Goal: Entertainment & Leisure: Browse casually

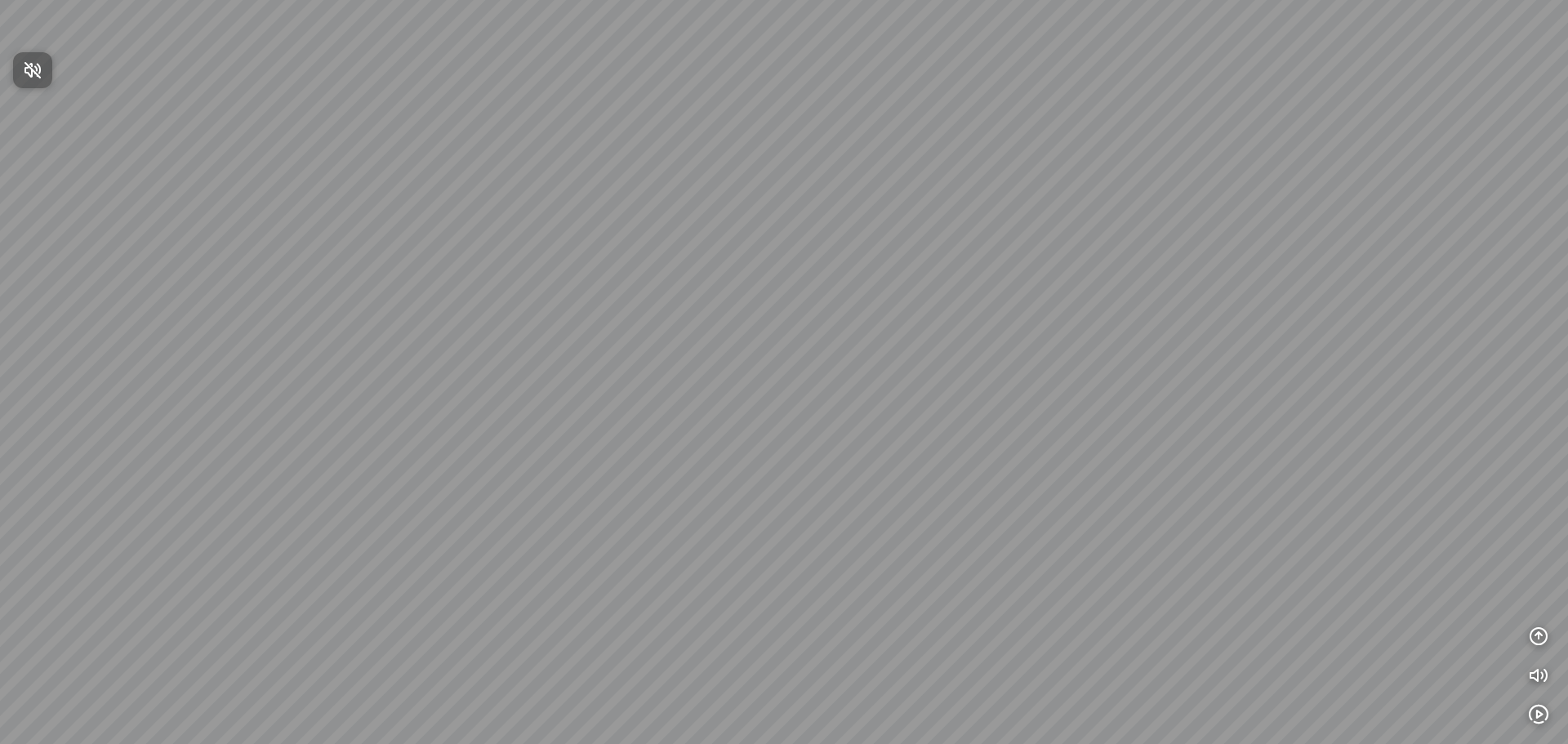
drag, startPoint x: 876, startPoint y: 367, endPoint x: 869, endPoint y: 209, distance: 158.2
click at [869, 209] on div at bounding box center [784, 372] width 1568 height 744
drag, startPoint x: 847, startPoint y: 280, endPoint x: 1088, endPoint y: 64, distance: 323.6
click at [1086, 65] on div at bounding box center [784, 372] width 1568 height 744
drag, startPoint x: 997, startPoint y: 375, endPoint x: 999, endPoint y: 149, distance: 226.0
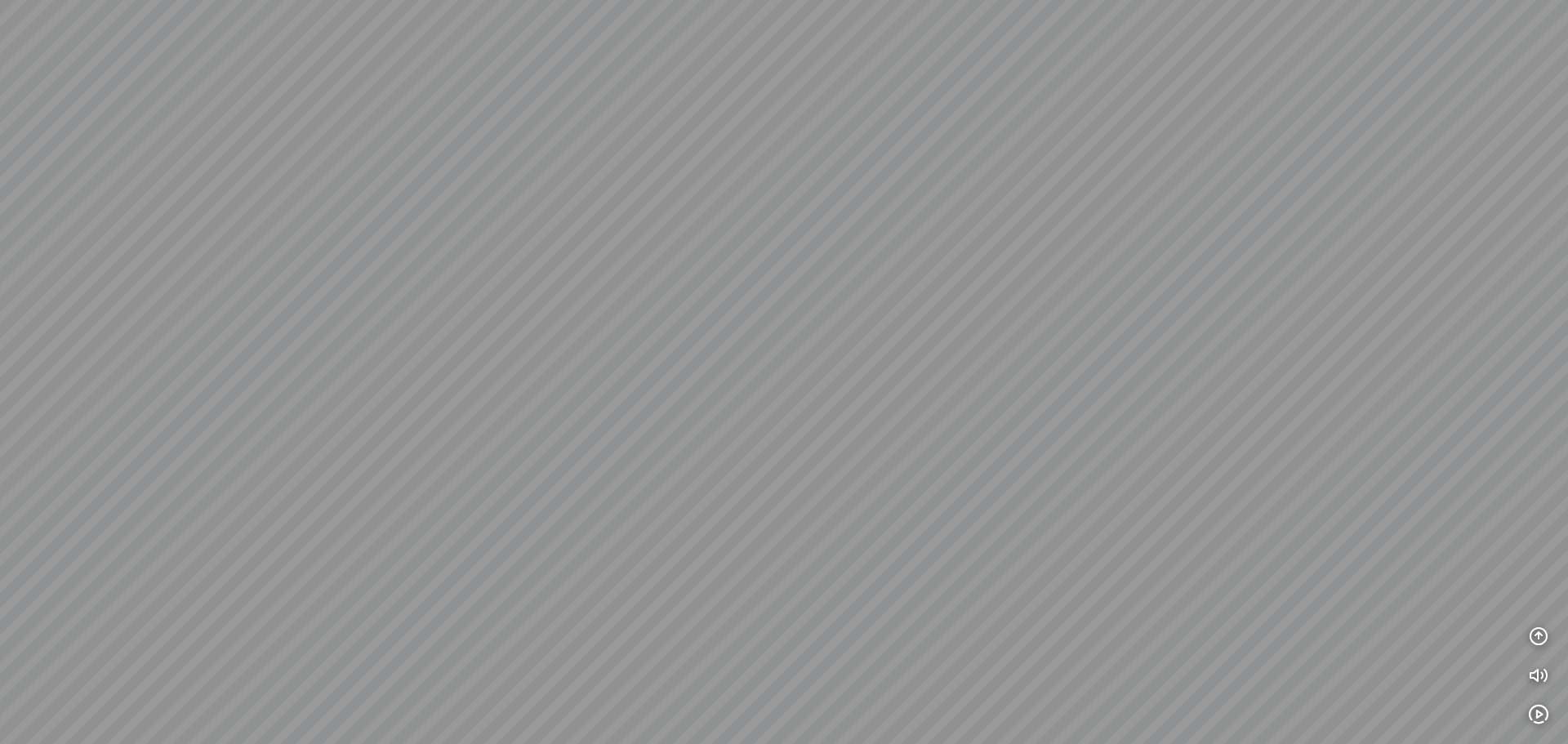
click at [997, 162] on div at bounding box center [784, 372] width 1568 height 744
drag, startPoint x: 1025, startPoint y: 364, endPoint x: 861, endPoint y: 90, distance: 319.3
click at [861, 91] on div at bounding box center [784, 372] width 1568 height 744
drag, startPoint x: 1039, startPoint y: 197, endPoint x: 718, endPoint y: 380, distance: 369.5
click at [724, 375] on div at bounding box center [784, 372] width 1568 height 744
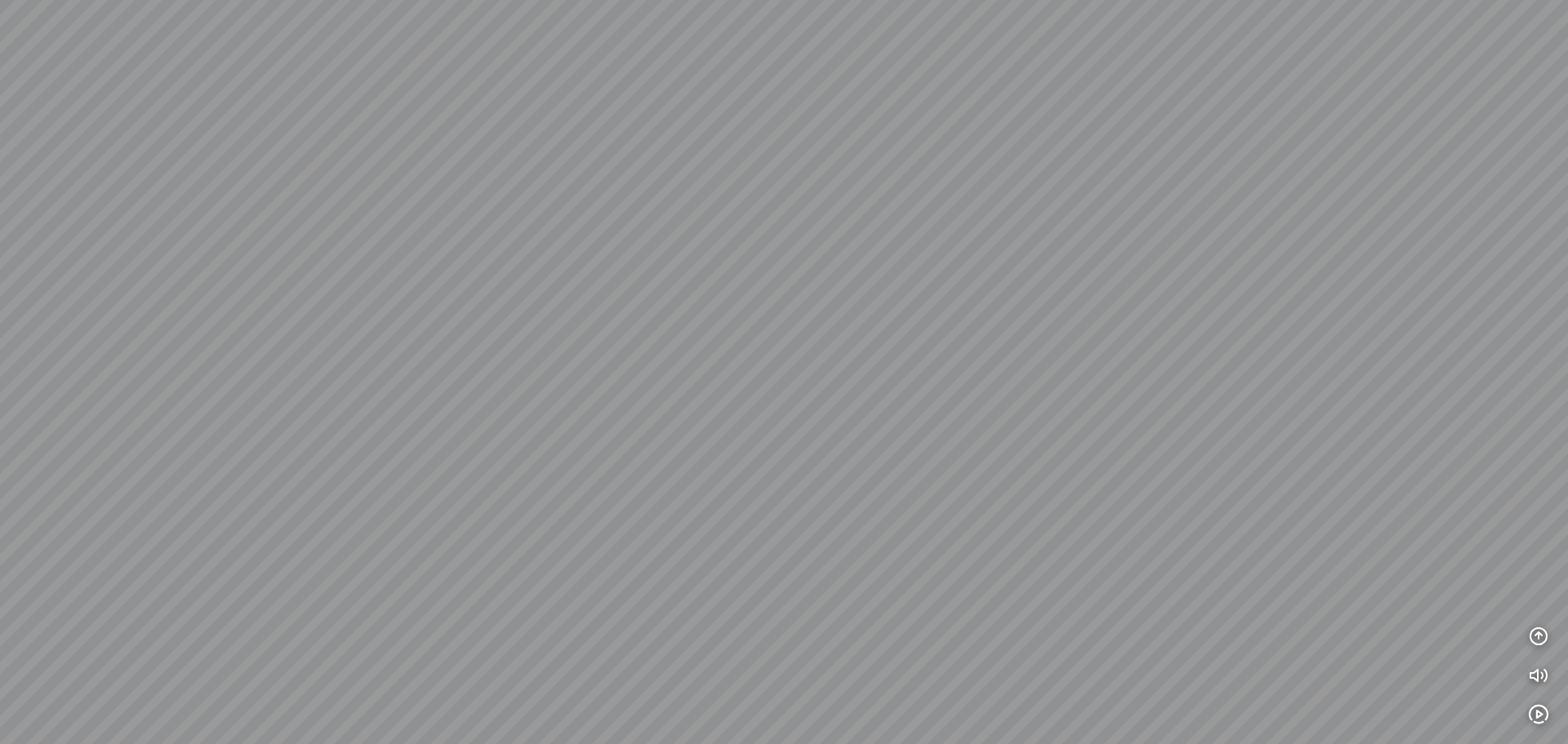
drag, startPoint x: 896, startPoint y: 204, endPoint x: 746, endPoint y: 392, distance: 240.5
click at [746, 392] on div at bounding box center [784, 372] width 1568 height 744
drag, startPoint x: 762, startPoint y: 268, endPoint x: 716, endPoint y: 461, distance: 198.4
click at [715, 459] on div at bounding box center [784, 372] width 1568 height 744
drag, startPoint x: 829, startPoint y: 447, endPoint x: 514, endPoint y: 389, distance: 320.3
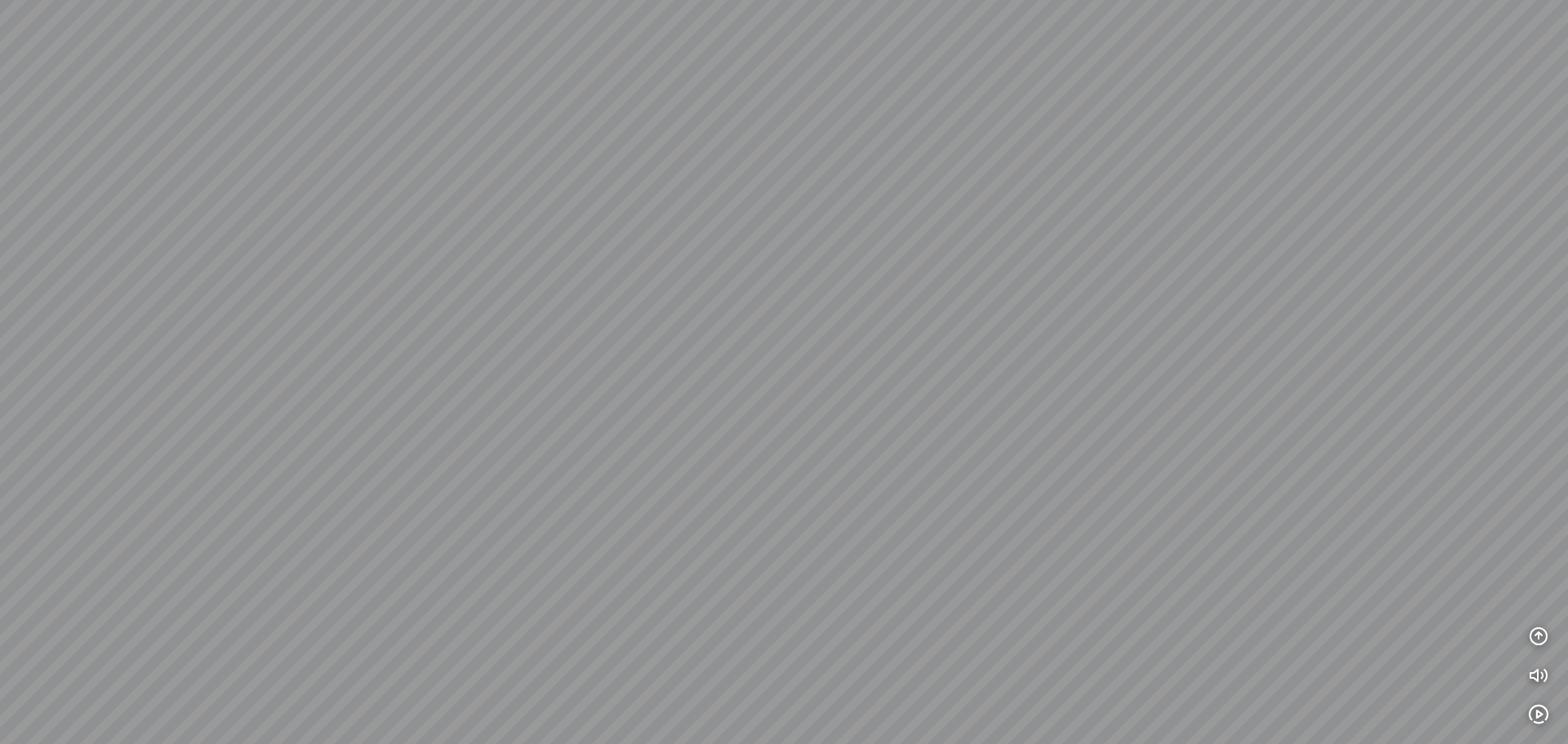
click at [515, 384] on div at bounding box center [784, 372] width 1568 height 744
drag, startPoint x: 674, startPoint y: 412, endPoint x: 504, endPoint y: 406, distance: 170.1
click at [506, 406] on div at bounding box center [784, 372] width 1568 height 744
drag, startPoint x: 621, startPoint y: 403, endPoint x: 844, endPoint y: 393, distance: 223.2
click at [844, 393] on div at bounding box center [784, 372] width 1568 height 744
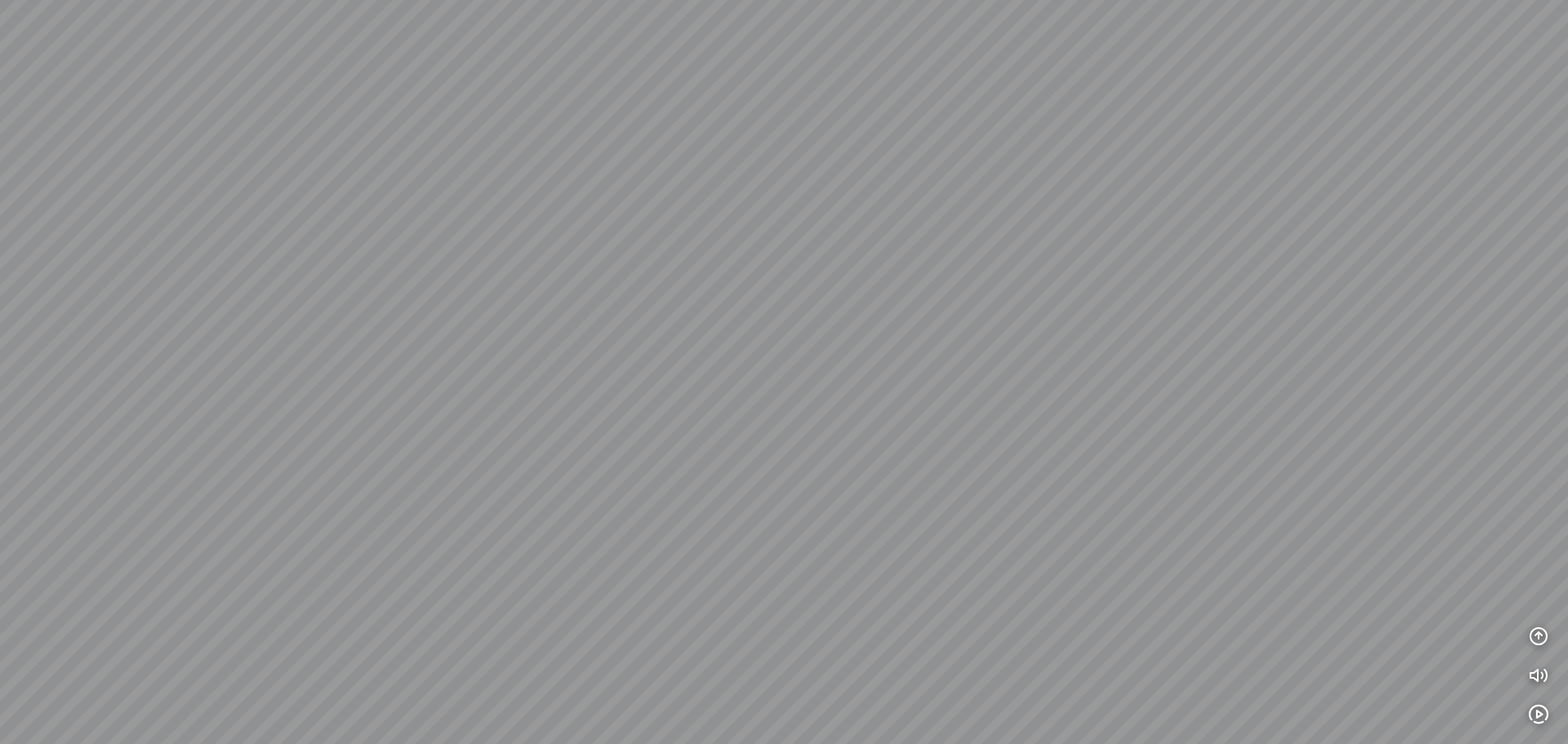
drag, startPoint x: 555, startPoint y: 379, endPoint x: 841, endPoint y: 278, distance: 303.3
click at [841, 278] on div at bounding box center [784, 372] width 1568 height 744
drag, startPoint x: 719, startPoint y: 262, endPoint x: 690, endPoint y: 358, distance: 100.3
click at [690, 358] on div at bounding box center [784, 372] width 1568 height 744
drag, startPoint x: 736, startPoint y: 438, endPoint x: 678, endPoint y: 396, distance: 71.6
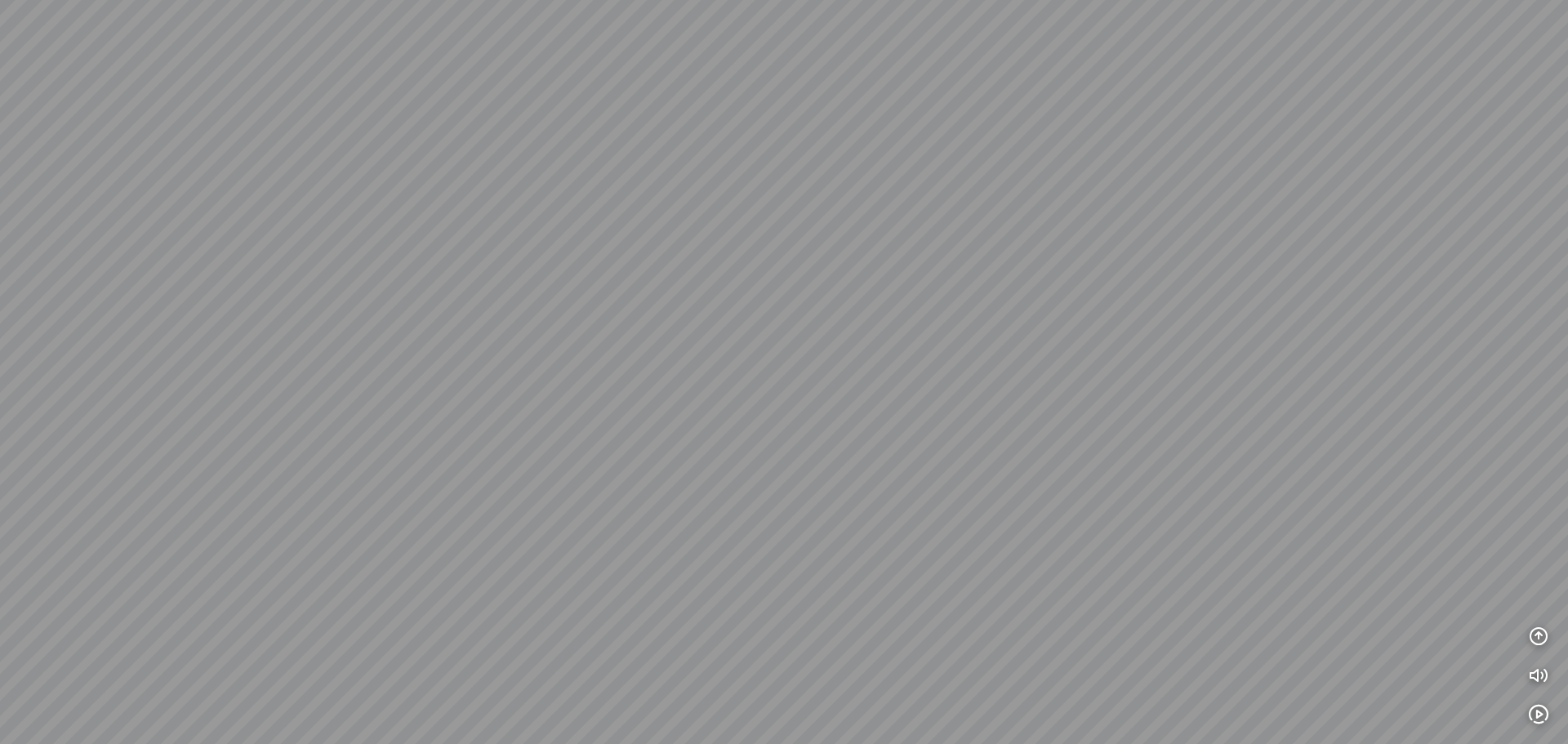
click at [678, 396] on div at bounding box center [784, 372] width 1568 height 744
drag, startPoint x: 1050, startPoint y: 297, endPoint x: 729, endPoint y: 388, distance: 333.6
click at [736, 384] on div at bounding box center [784, 372] width 1568 height 744
drag, startPoint x: 900, startPoint y: 356, endPoint x: 758, endPoint y: 314, distance: 148.1
click at [689, 297] on div at bounding box center [784, 372] width 1568 height 744
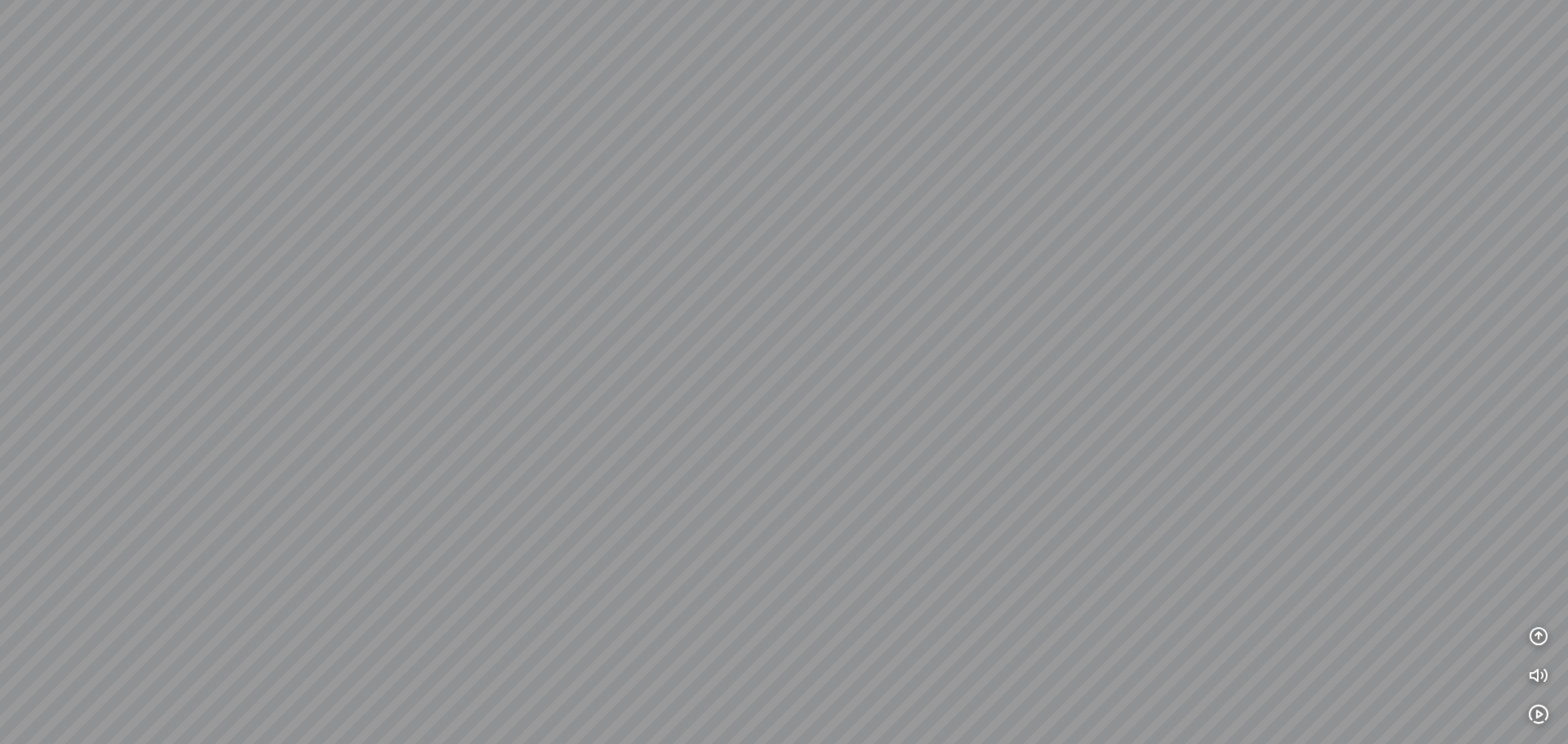
drag, startPoint x: 801, startPoint y: 336, endPoint x: 684, endPoint y: 351, distance: 118.0
click at [699, 355] on div at bounding box center [784, 372] width 1568 height 744
drag, startPoint x: 934, startPoint y: 414, endPoint x: 1187, endPoint y: 269, distance: 291.6
click at [1181, 269] on div at bounding box center [784, 372] width 1568 height 744
drag, startPoint x: 998, startPoint y: 245, endPoint x: 1264, endPoint y: 286, distance: 269.1
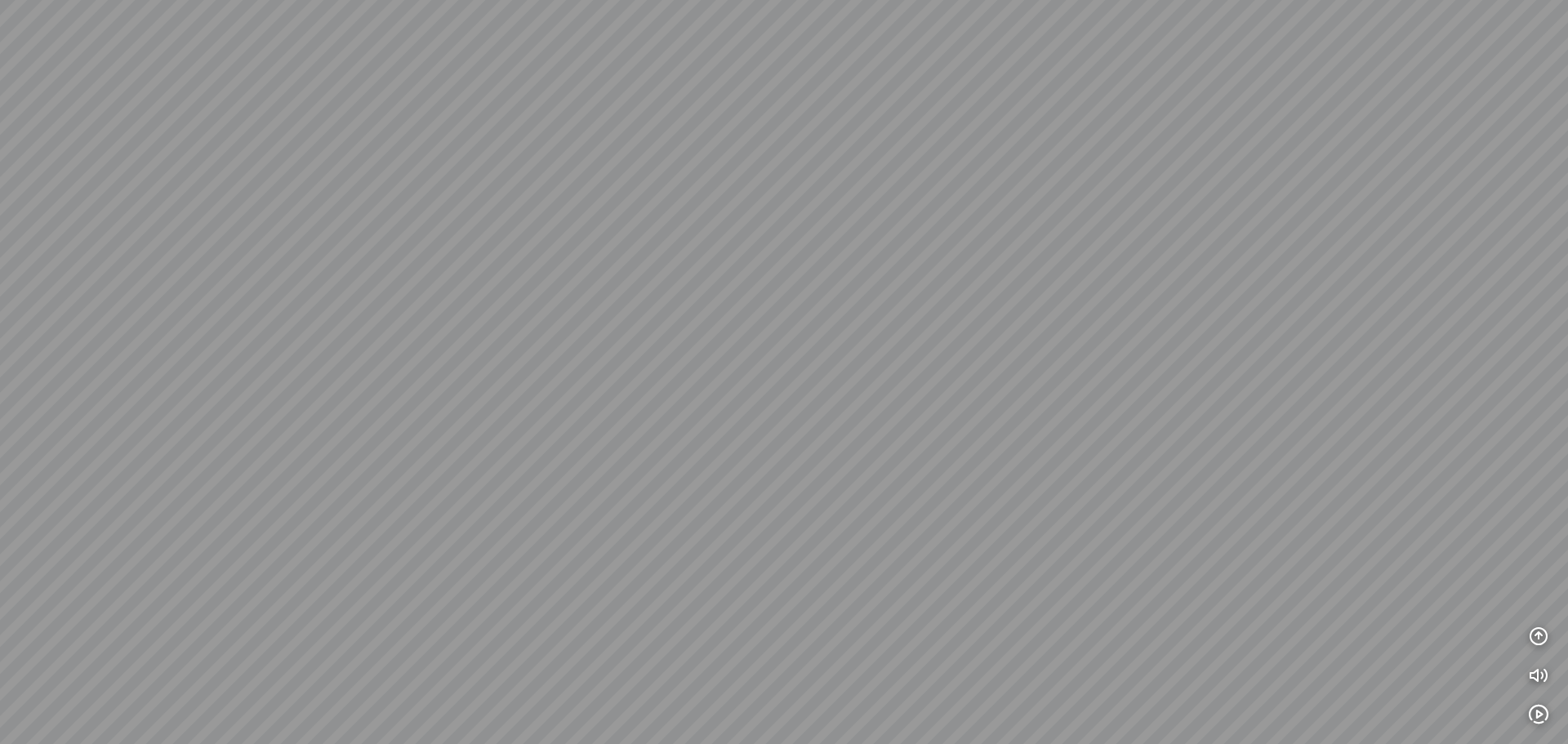
click at [1252, 283] on div at bounding box center [784, 372] width 1568 height 744
drag, startPoint x: 859, startPoint y: 301, endPoint x: 1286, endPoint y: 298, distance: 427.0
click at [1255, 299] on div at bounding box center [784, 372] width 1568 height 744
drag, startPoint x: 824, startPoint y: 299, endPoint x: 1165, endPoint y: 300, distance: 341.0
click at [1138, 301] on div at bounding box center [784, 372] width 1568 height 744
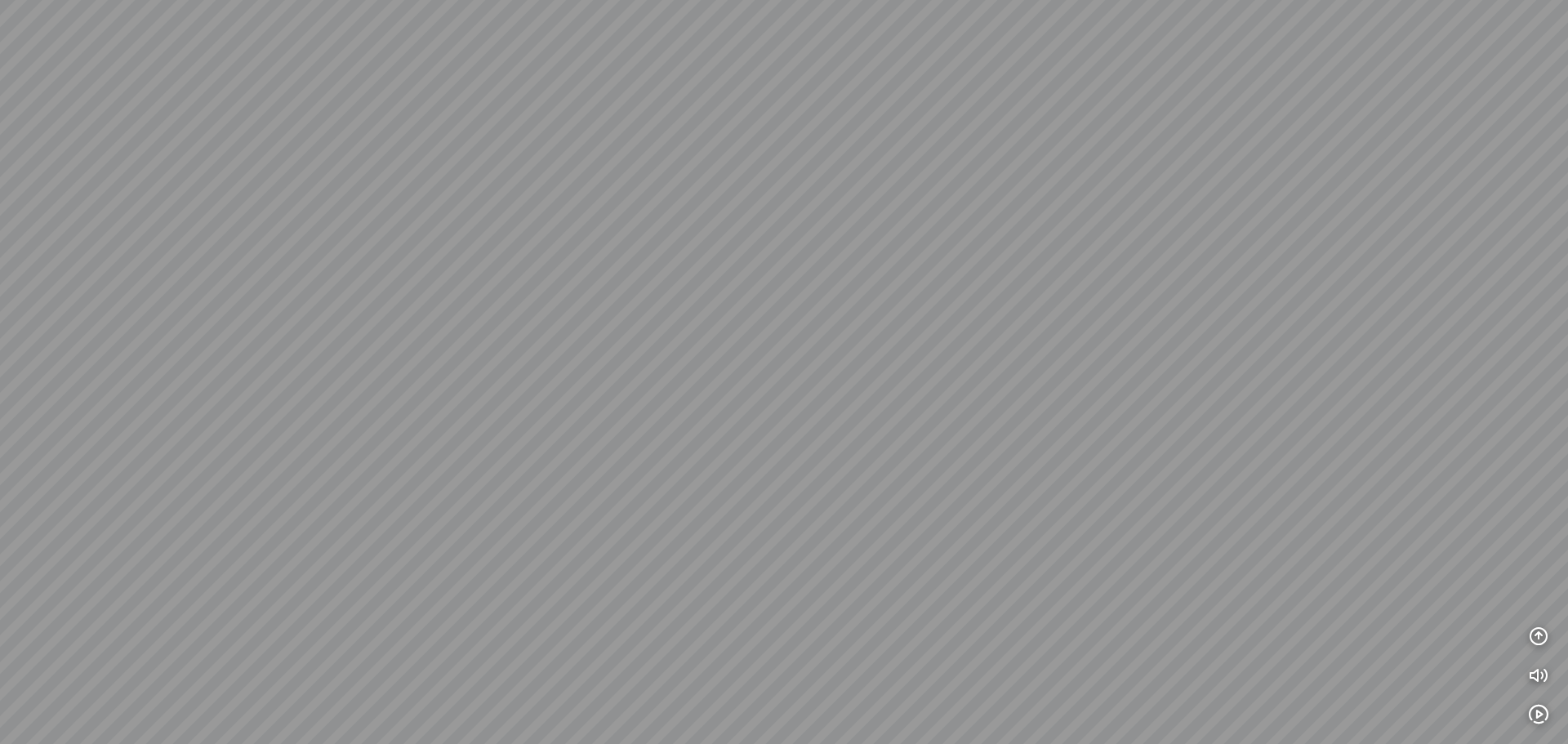
drag, startPoint x: 773, startPoint y: 338, endPoint x: 1131, endPoint y: 348, distance: 358.1
click at [1058, 346] on div at bounding box center [784, 372] width 1568 height 744
drag, startPoint x: 863, startPoint y: 389, endPoint x: 1193, endPoint y: 358, distance: 331.5
click at [1171, 361] on div at bounding box center [784, 372] width 1568 height 744
drag, startPoint x: 941, startPoint y: 312, endPoint x: 1219, endPoint y: 377, distance: 285.5
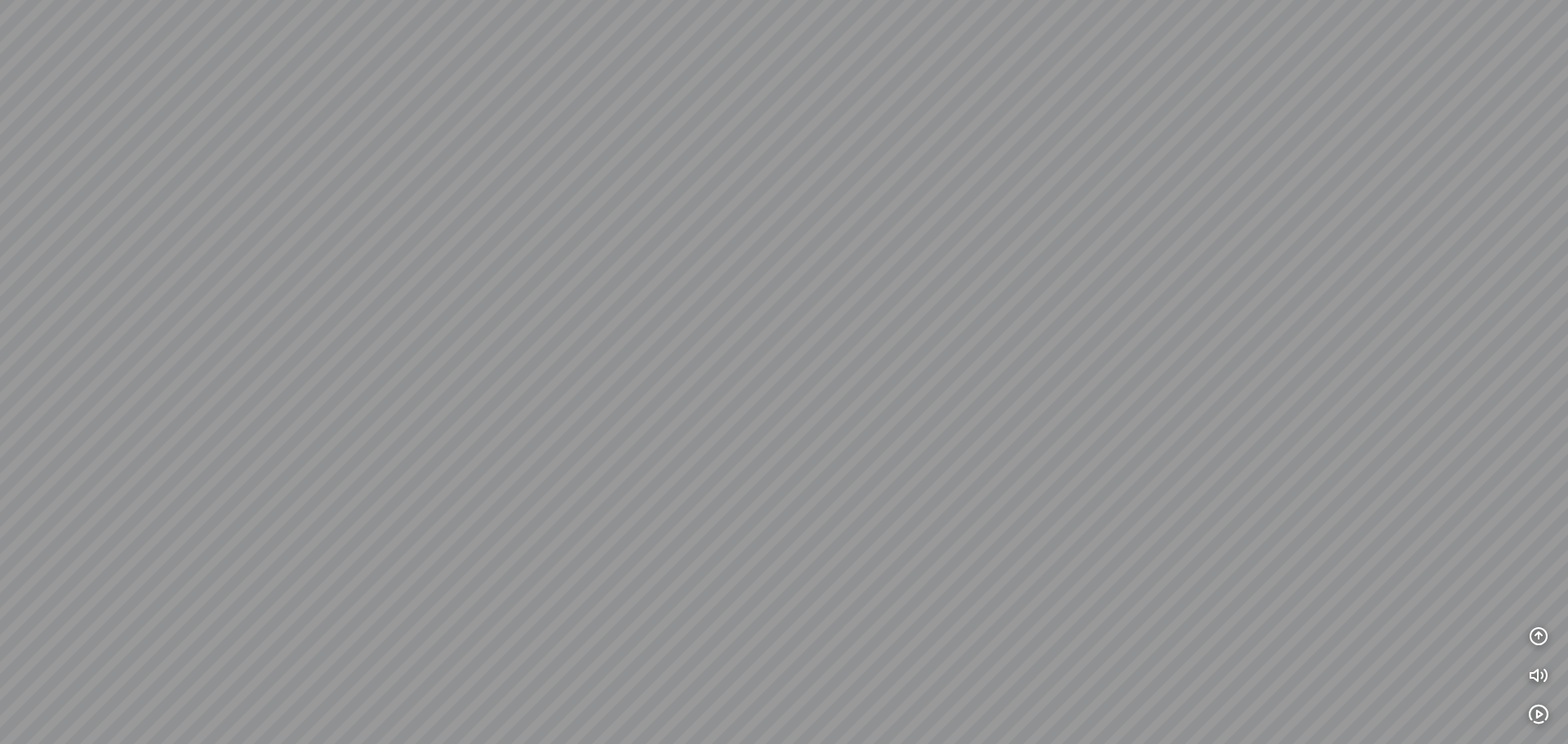
click at [1208, 375] on div at bounding box center [784, 372] width 1568 height 744
drag, startPoint x: 958, startPoint y: 338, endPoint x: 1191, endPoint y: 368, distance: 234.9
click at [1190, 368] on div at bounding box center [784, 372] width 1568 height 744
drag, startPoint x: 1209, startPoint y: 338, endPoint x: 940, endPoint y: 406, distance: 277.5
click at [940, 406] on div at bounding box center [784, 372] width 1568 height 744
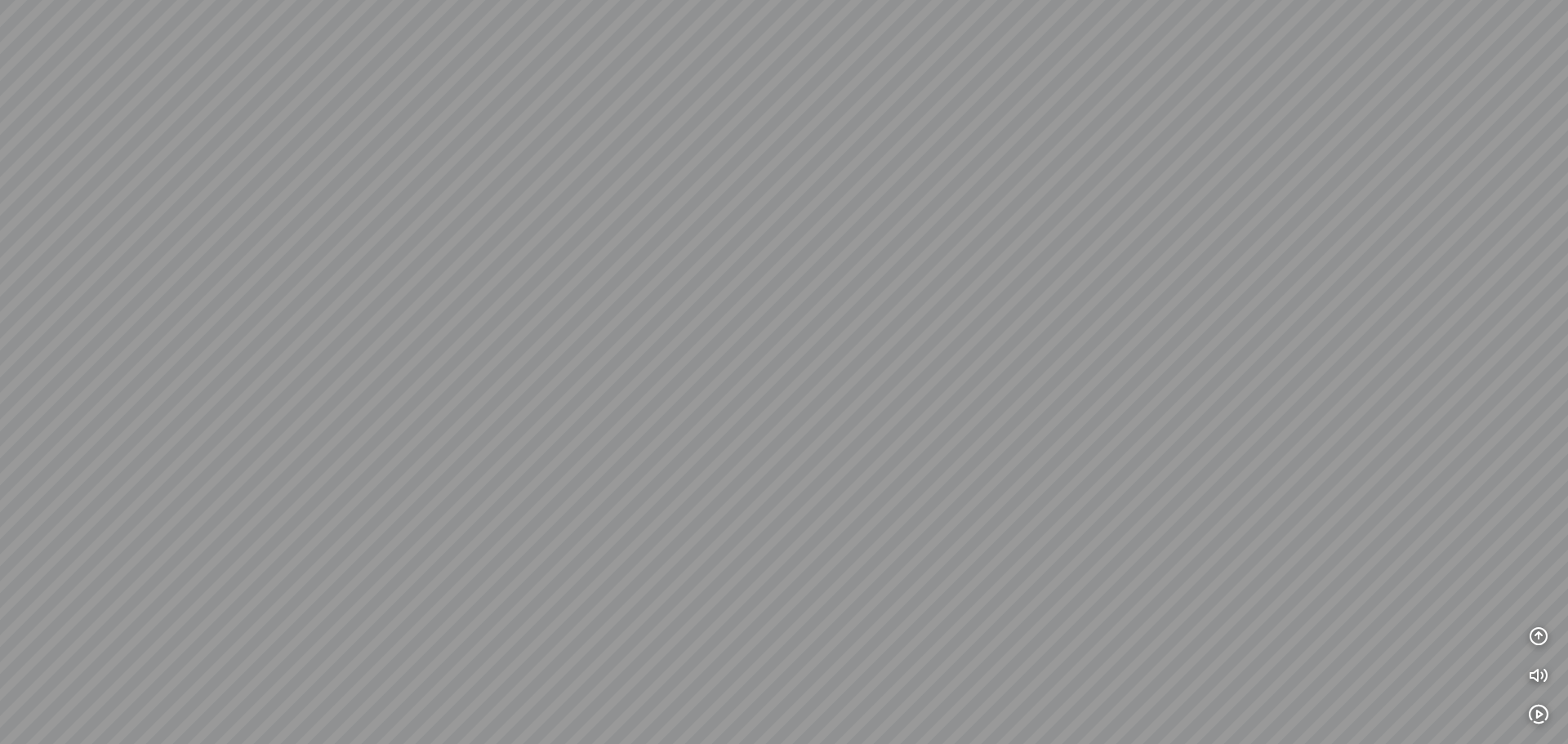
drag, startPoint x: 1021, startPoint y: 458, endPoint x: 960, endPoint y: 257, distance: 210.1
click at [964, 264] on div at bounding box center [784, 372] width 1568 height 744
drag, startPoint x: 1024, startPoint y: 436, endPoint x: 715, endPoint y: 305, distance: 335.6
click at [730, 305] on div at bounding box center [784, 372] width 1568 height 744
drag, startPoint x: 807, startPoint y: 245, endPoint x: 762, endPoint y: 520, distance: 278.7
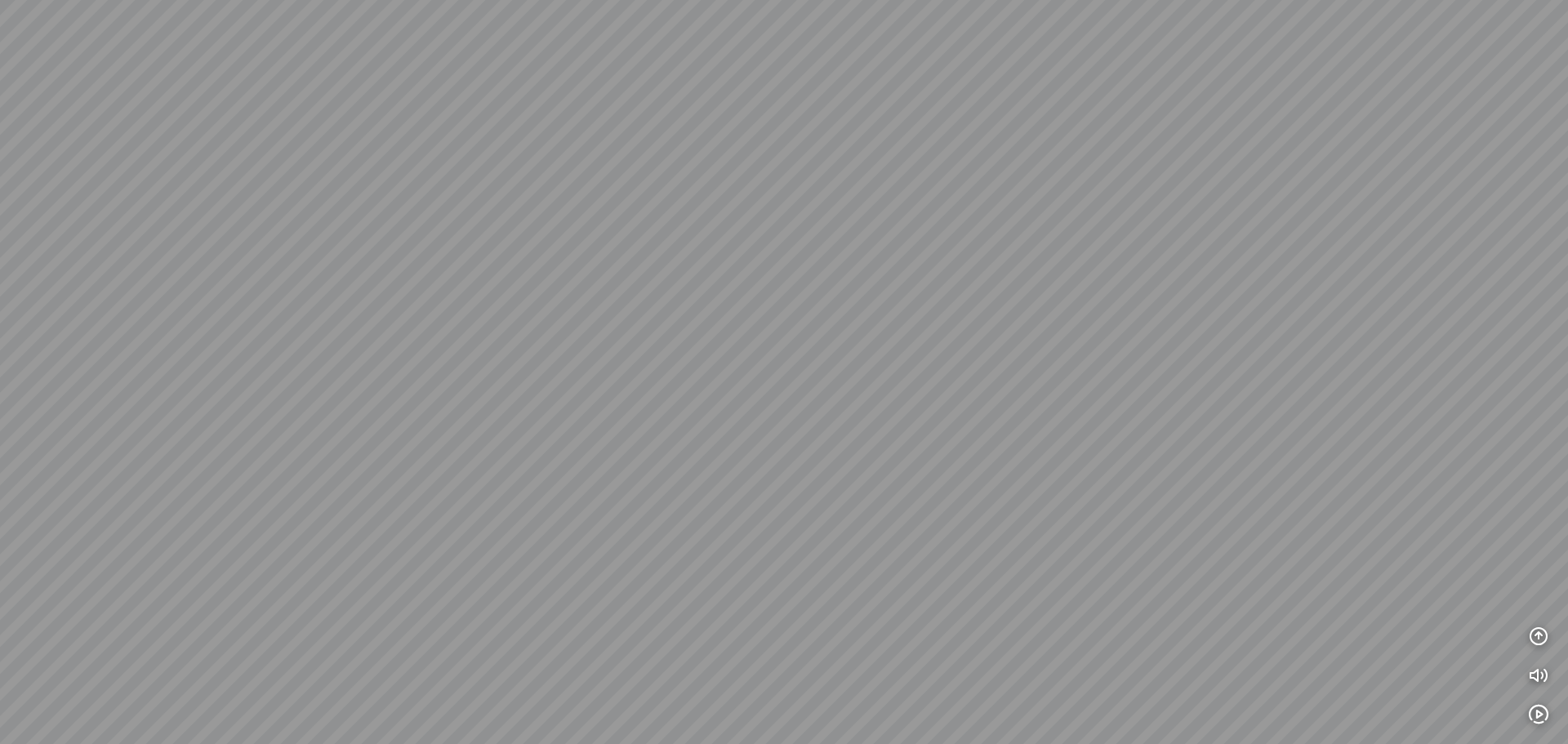
click at [762, 507] on div at bounding box center [784, 372] width 1568 height 744
drag, startPoint x: 802, startPoint y: 469, endPoint x: 653, endPoint y: 133, distance: 367.6
click at [683, 187] on div at bounding box center [784, 372] width 1568 height 744
drag, startPoint x: 849, startPoint y: 472, endPoint x: 486, endPoint y: 180, distance: 465.9
click at [552, 228] on div at bounding box center [784, 372] width 1568 height 744
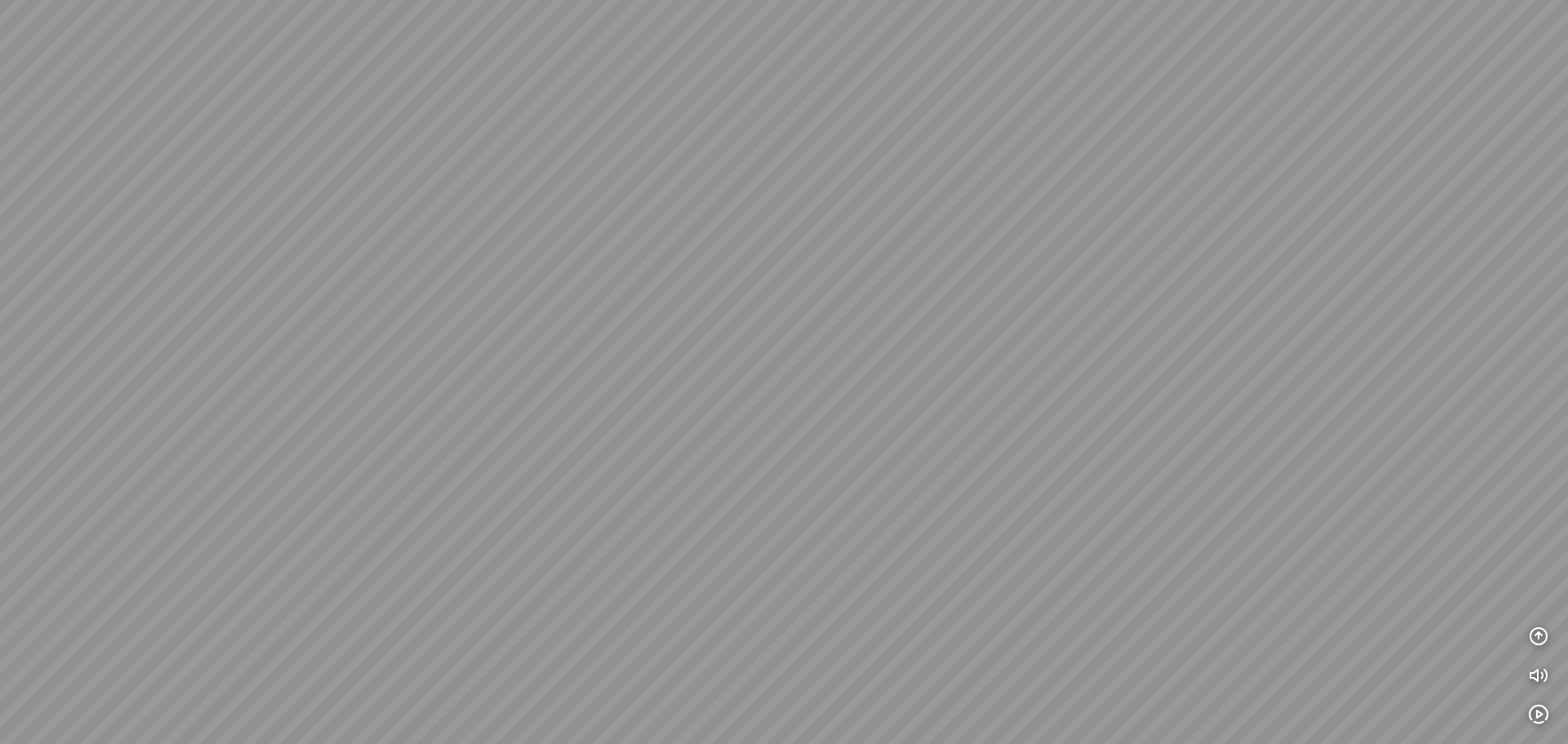
click at [818, 398] on div at bounding box center [784, 372] width 1568 height 744
drag
click at [840, 445] on div at bounding box center [784, 372] width 1568 height 744
click at [854, 513] on div at bounding box center [784, 372] width 1568 height 744
click at [857, 524] on div at bounding box center [784, 372] width 1568 height 744
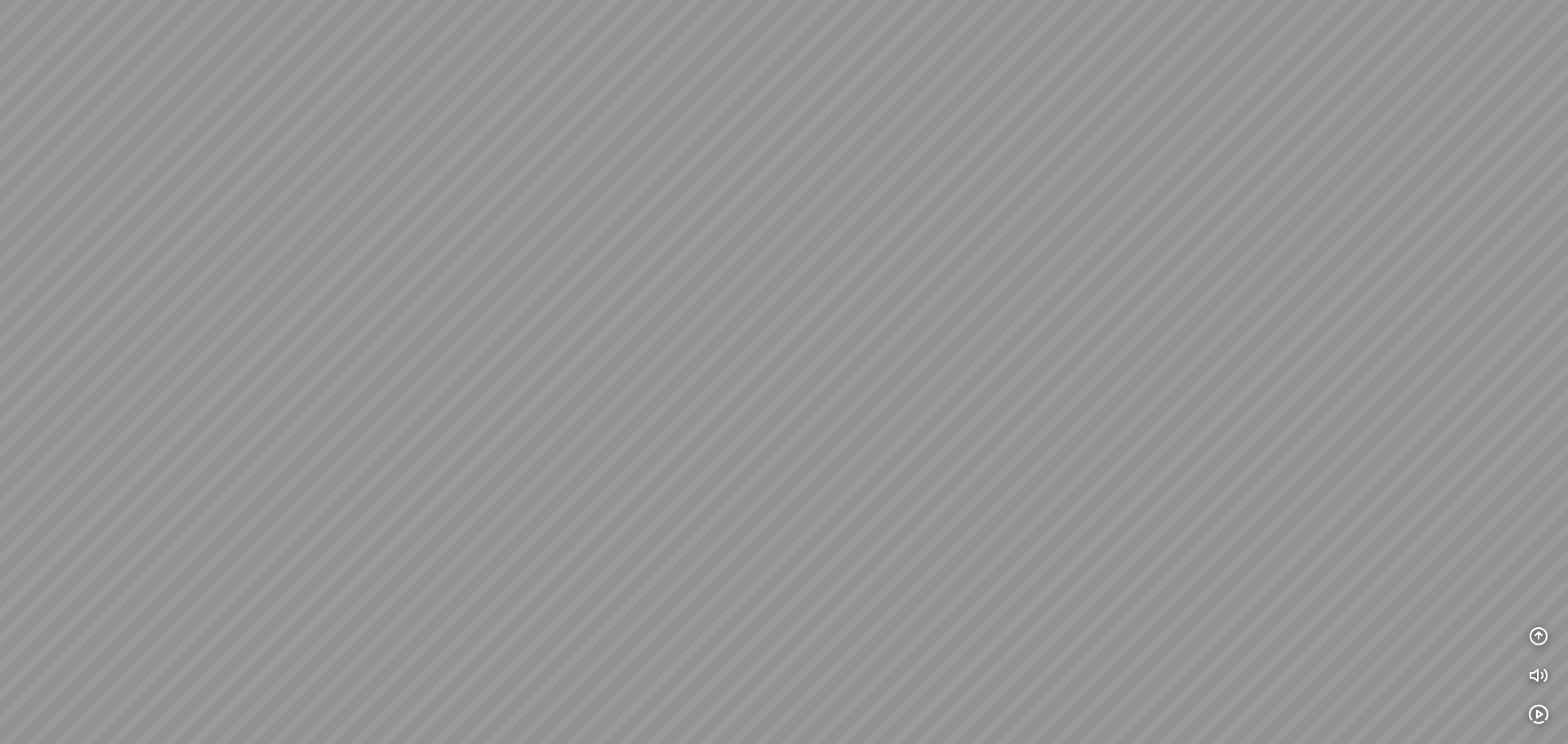
click at [896, 502] on div at bounding box center [784, 372] width 1568 height 744
click at [920, 432] on div at bounding box center [784, 372] width 1568 height 744
click at [774, 424] on div at bounding box center [784, 372] width 1568 height 744
click at [841, 446] on div at bounding box center [784, 372] width 1568 height 744
drag, startPoint x: 1034, startPoint y: 390, endPoint x: 510, endPoint y: 336, distance: 526.8
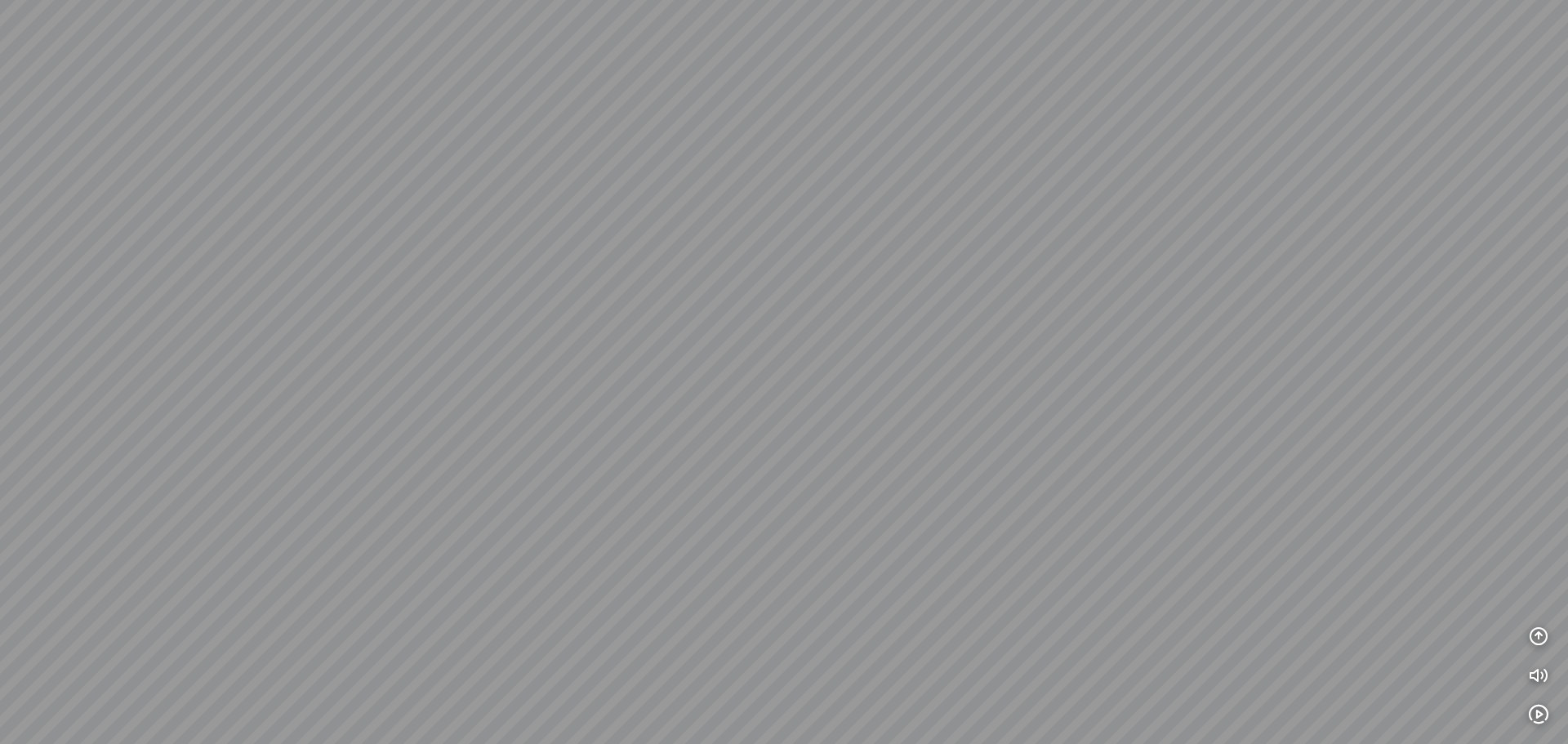
click at [522, 336] on div at bounding box center [784, 372] width 1568 height 744
drag, startPoint x: 776, startPoint y: 329, endPoint x: 736, endPoint y: 481, distance: 157.2
click at [737, 477] on div at bounding box center [784, 372] width 1568 height 744
drag, startPoint x: 854, startPoint y: 368, endPoint x: 531, endPoint y: 237, distance: 348.6
click at [578, 245] on div at bounding box center [784, 372] width 1568 height 744
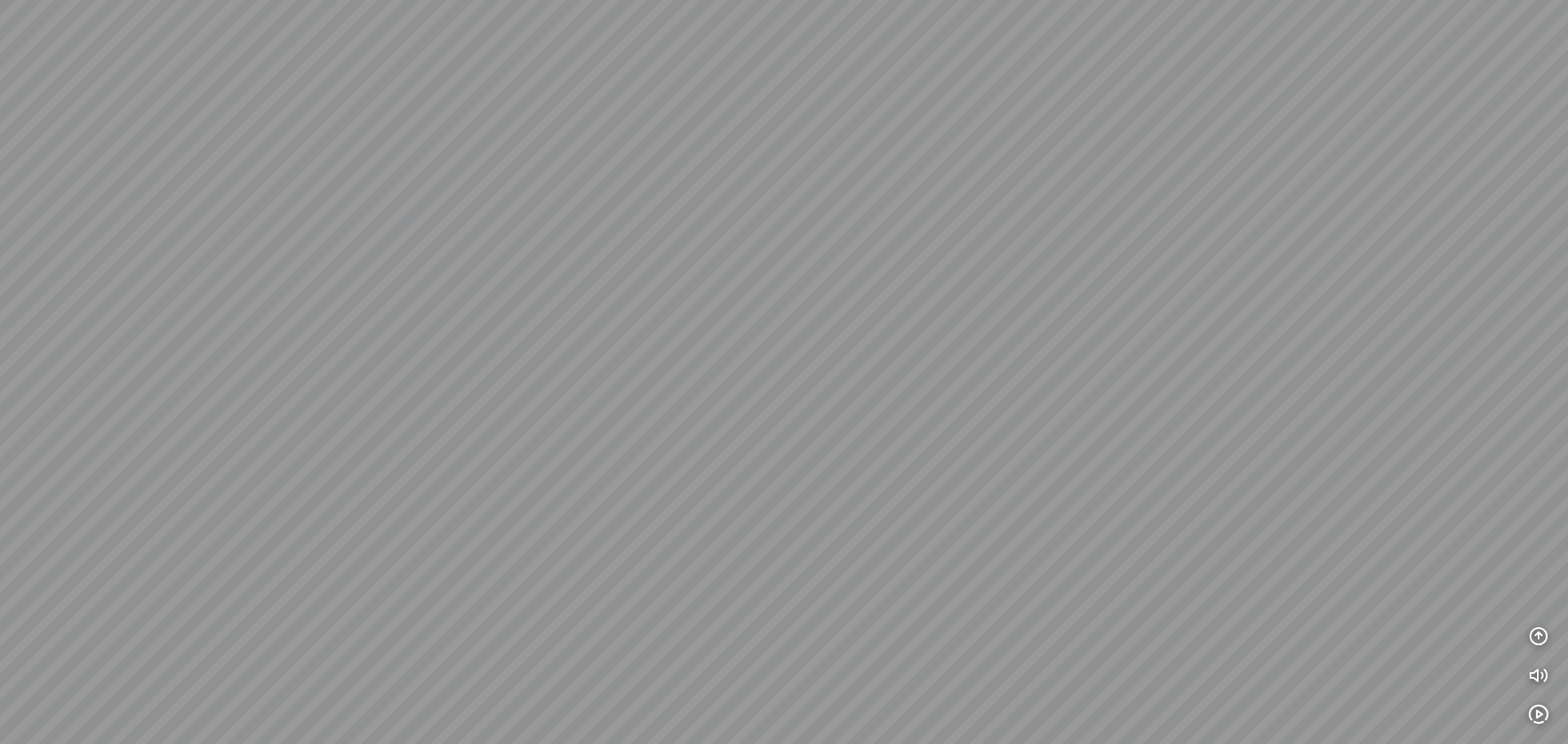
drag, startPoint x: 431, startPoint y: 248, endPoint x: 858, endPoint y: 272, distance: 427.7
click at [822, 266] on div at bounding box center [784, 372] width 1568 height 744
drag, startPoint x: 948, startPoint y: 280, endPoint x: 611, endPoint y: 278, distance: 337.0
click at [641, 284] on div at bounding box center [784, 372] width 1568 height 744
drag, startPoint x: 905, startPoint y: 318, endPoint x: 591, endPoint y: 318, distance: 314.0
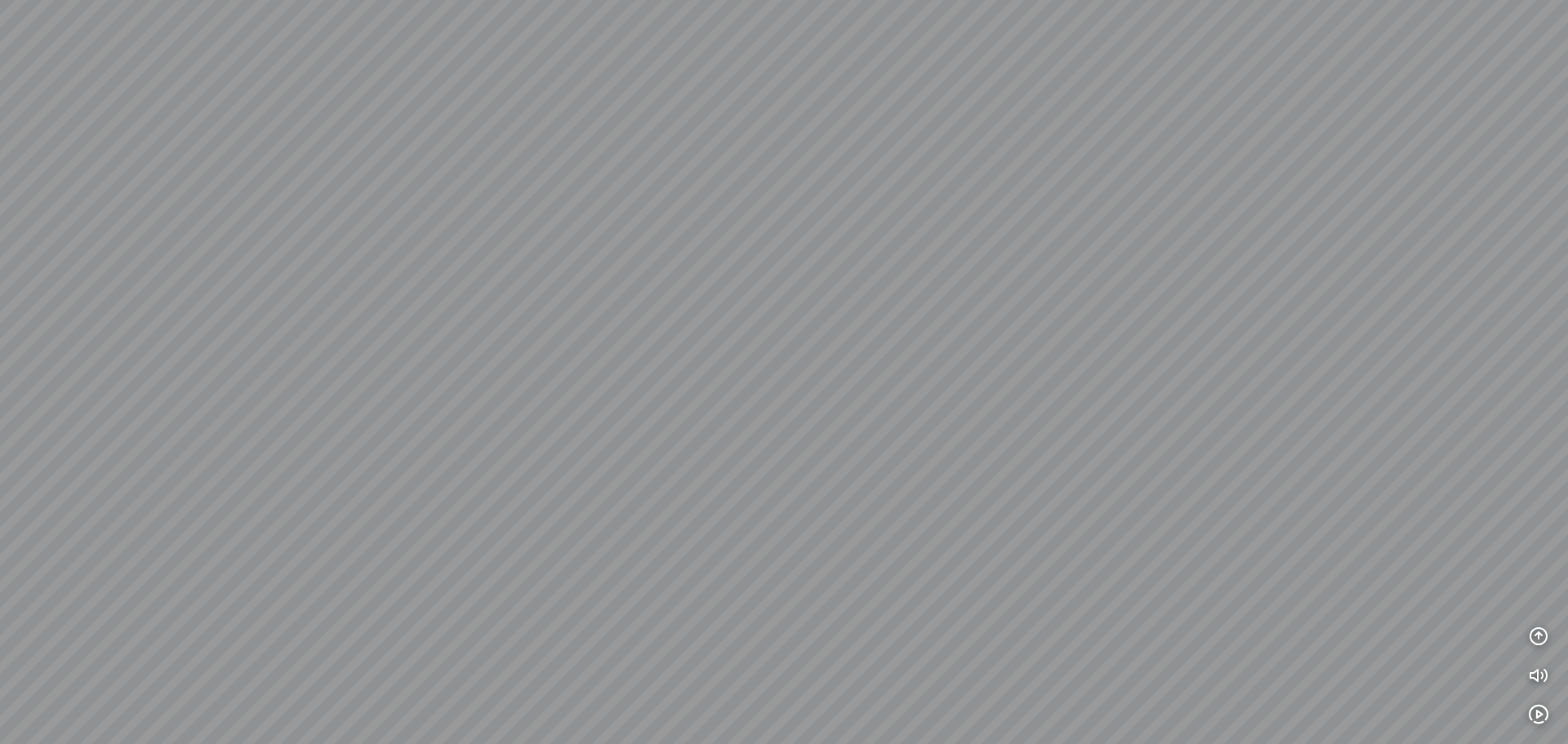
click at [698, 329] on div at bounding box center [784, 372] width 1568 height 744
click at [848, 290] on div at bounding box center [784, 372] width 1568 height 744
click at [938, 437] on div at bounding box center [784, 372] width 1568 height 744
click at [853, 529] on div at bounding box center [784, 372] width 1568 height 744
click at [1112, 578] on div at bounding box center [784, 372] width 1568 height 744
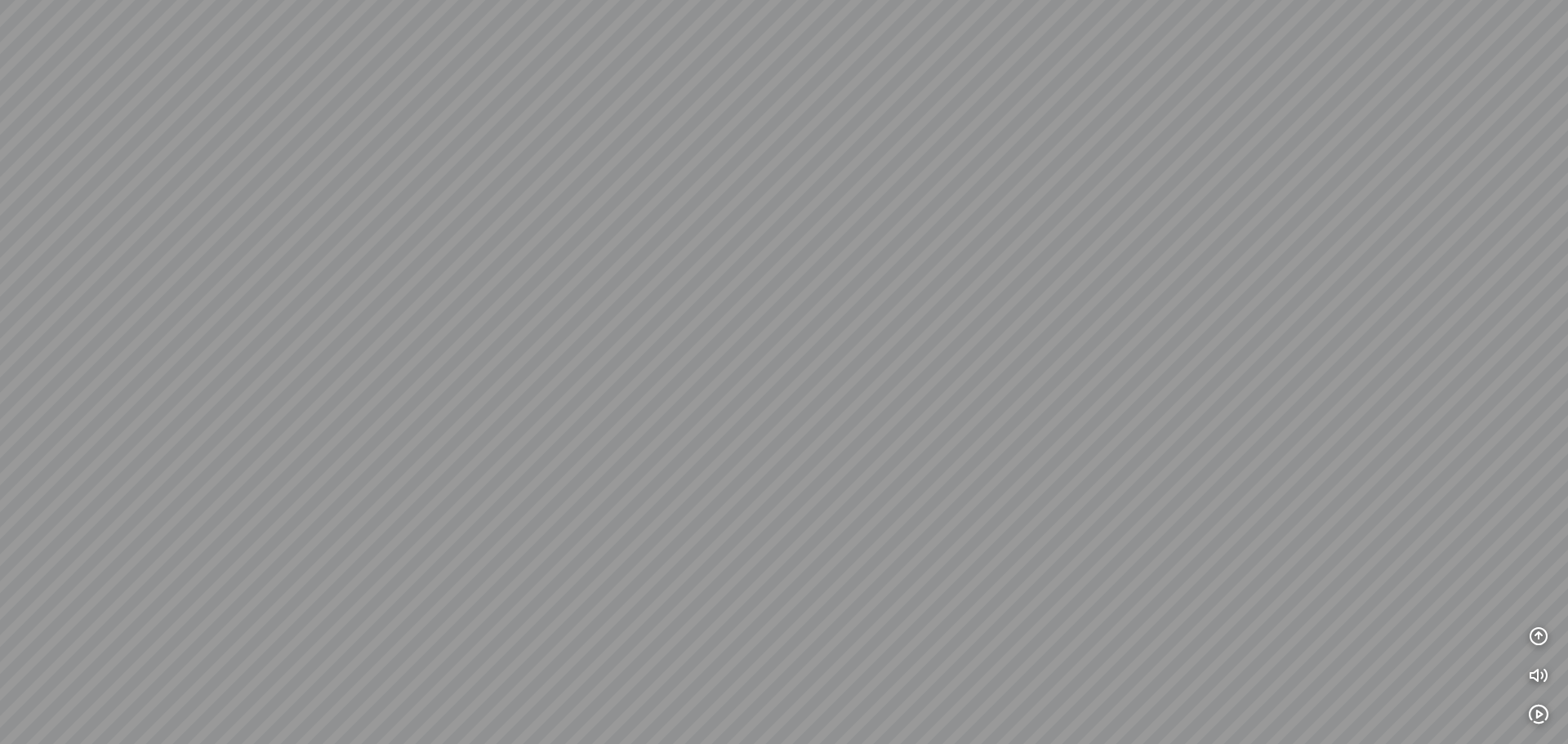
click at [1051, 245] on div at bounding box center [784, 372] width 1568 height 744
click at [913, 150] on div at bounding box center [784, 372] width 1568 height 744
click at [916, 252] on div at bounding box center [784, 372] width 1568 height 744
click at [770, 353] on div at bounding box center [784, 372] width 1568 height 744
click at [841, 429] on div at bounding box center [784, 372] width 1568 height 744
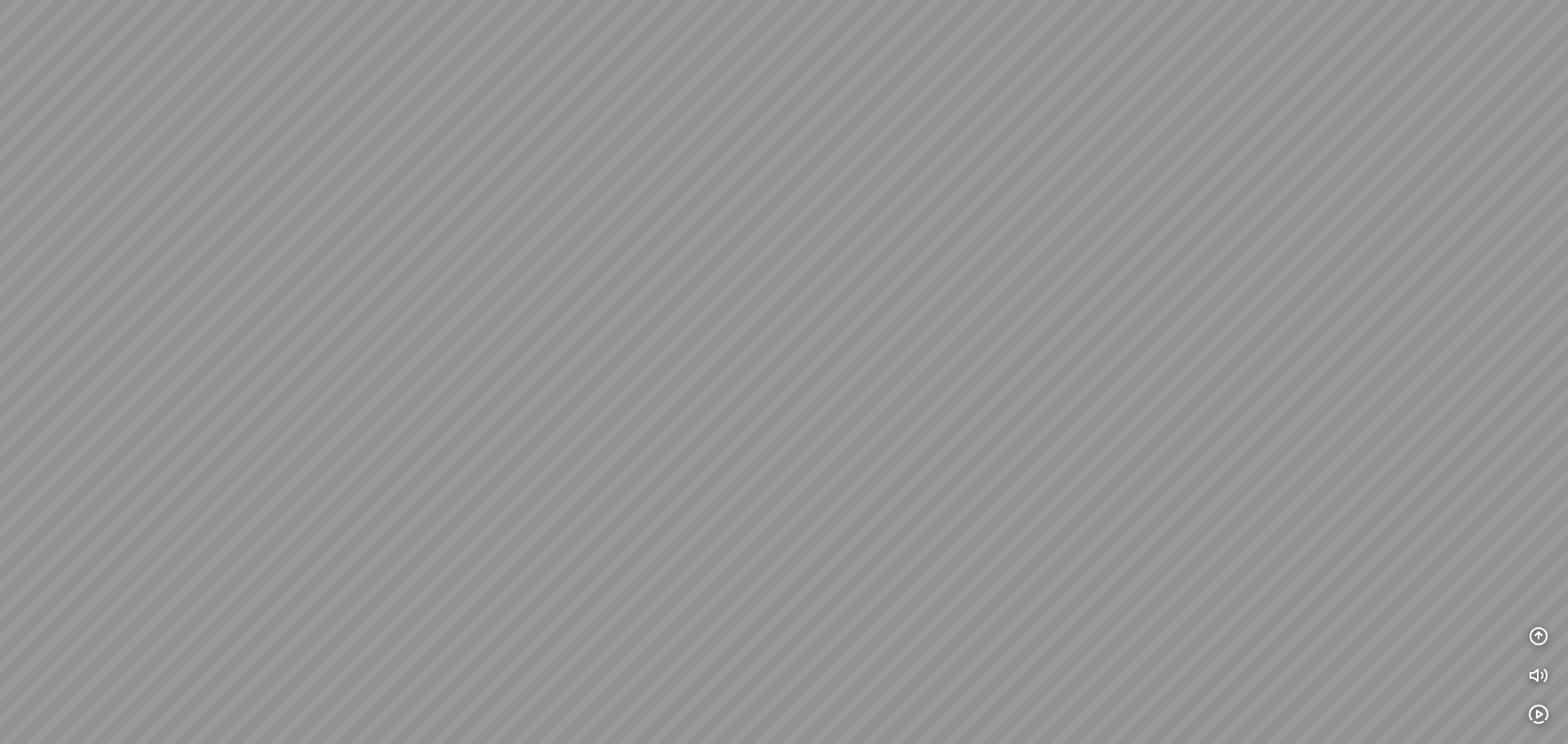
click at [770, 189] on div at bounding box center [784, 372] width 1568 height 744
click at [993, 295] on div at bounding box center [784, 372] width 1568 height 744
click at [797, 390] on div at bounding box center [784, 372] width 1568 height 744
click at [777, 371] on div at bounding box center [784, 372] width 1568 height 744
click at [1170, 492] on div at bounding box center [784, 372] width 1568 height 744
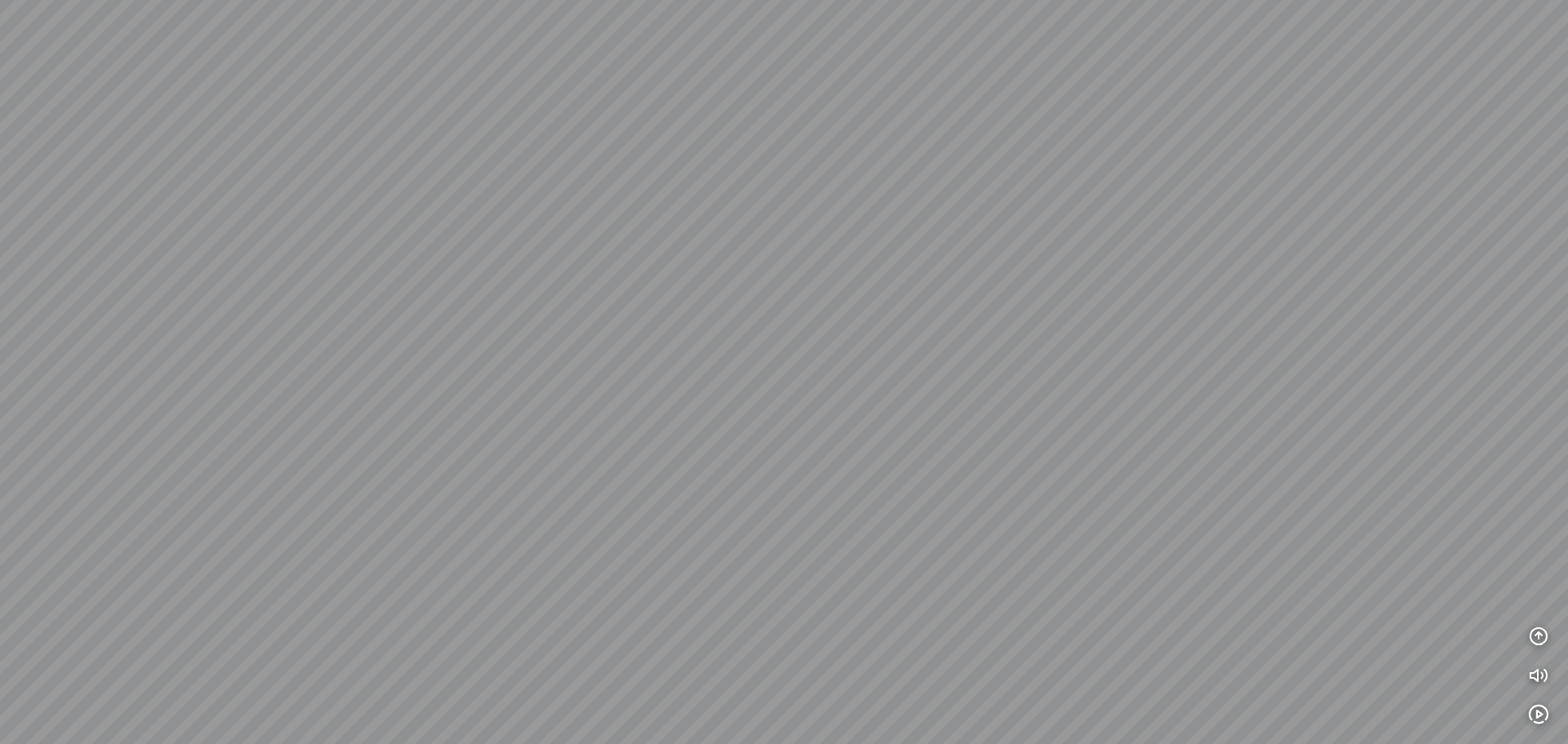
click at [861, 461] on div at bounding box center [784, 372] width 1568 height 744
drag, startPoint x: 993, startPoint y: 433, endPoint x: 972, endPoint y: 246, distance: 188.2
click at [973, 258] on div at bounding box center [784, 372] width 1568 height 744
drag, startPoint x: 868, startPoint y: 302, endPoint x: 858, endPoint y: 154, distance: 148.3
click at [858, 171] on div at bounding box center [784, 372] width 1568 height 744
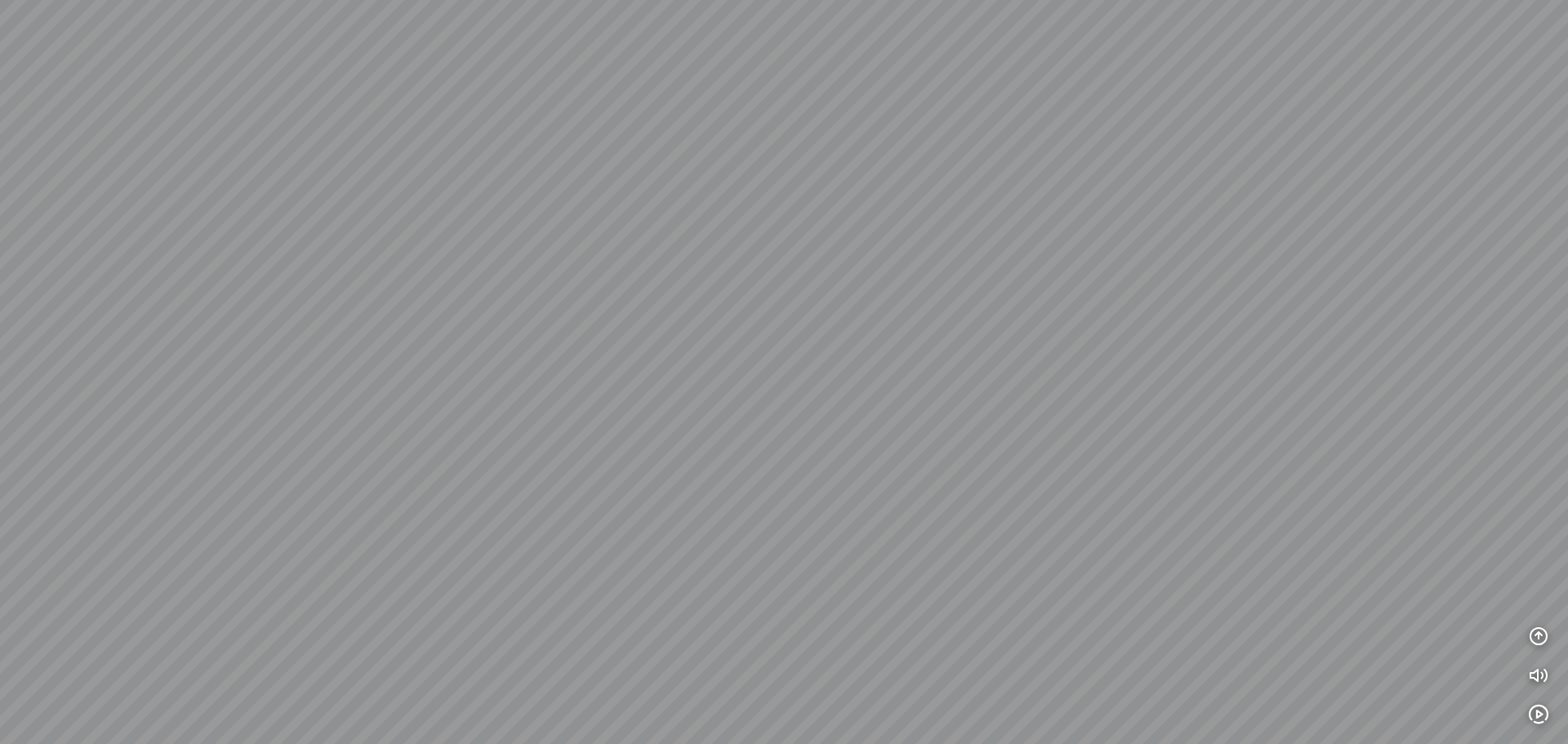
drag, startPoint x: 817, startPoint y: 407, endPoint x: 230, endPoint y: 329, distance: 592.2
click at [310, 327] on div at bounding box center [784, 372] width 1568 height 744
drag, startPoint x: 865, startPoint y: 292, endPoint x: 1071, endPoint y: 330, distance: 209.5
click at [1057, 333] on div at bounding box center [784, 372] width 1568 height 744
drag, startPoint x: 475, startPoint y: 458, endPoint x: 792, endPoint y: 522, distance: 323.4
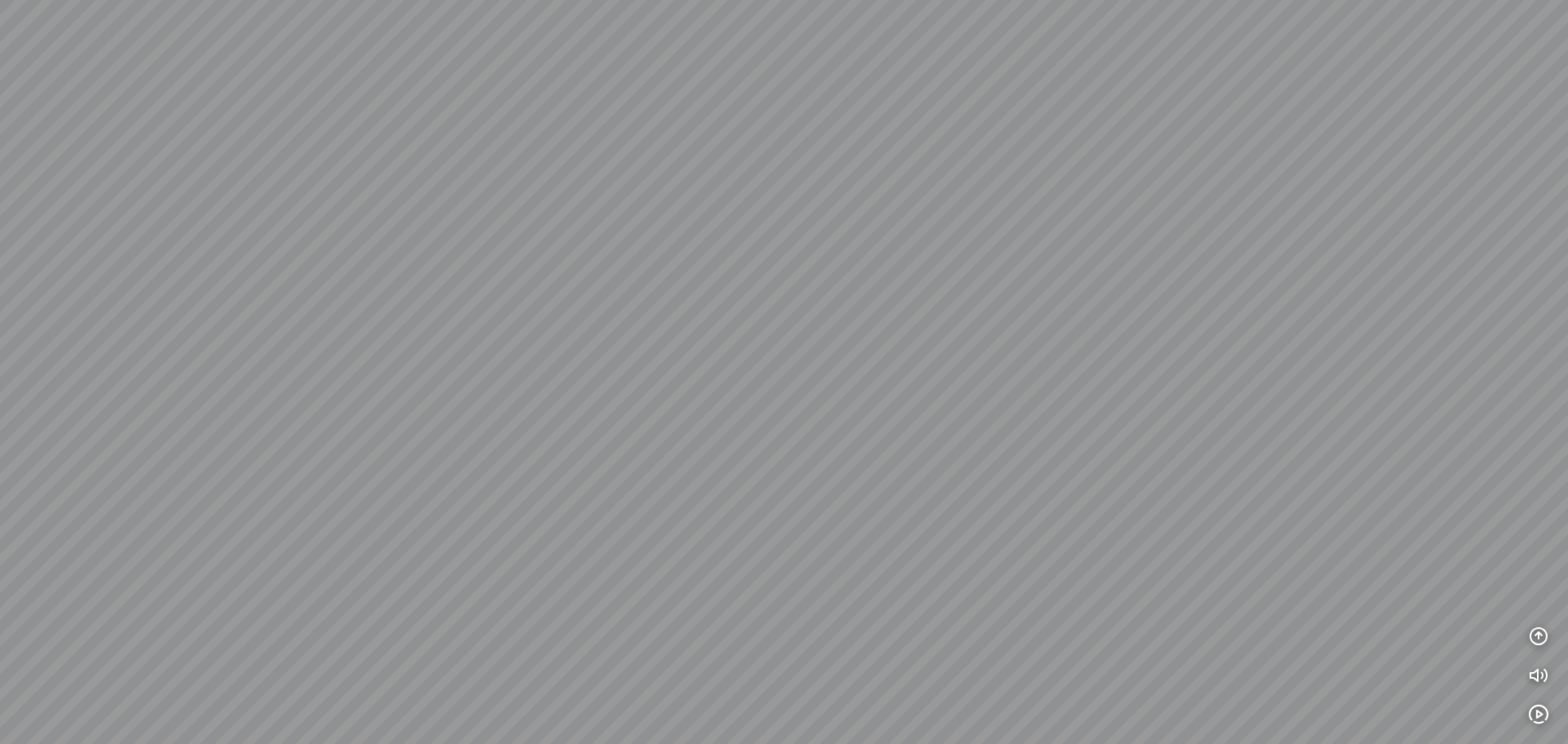
click at [799, 526] on div at bounding box center [784, 372] width 1568 height 744
drag, startPoint x: 721, startPoint y: 449, endPoint x: 698, endPoint y: 280, distance: 170.6
click at [708, 304] on div at bounding box center [784, 372] width 1568 height 744
drag, startPoint x: 715, startPoint y: 252, endPoint x: 717, endPoint y: 304, distance: 52.0
click at [717, 304] on div at bounding box center [784, 372] width 1568 height 744
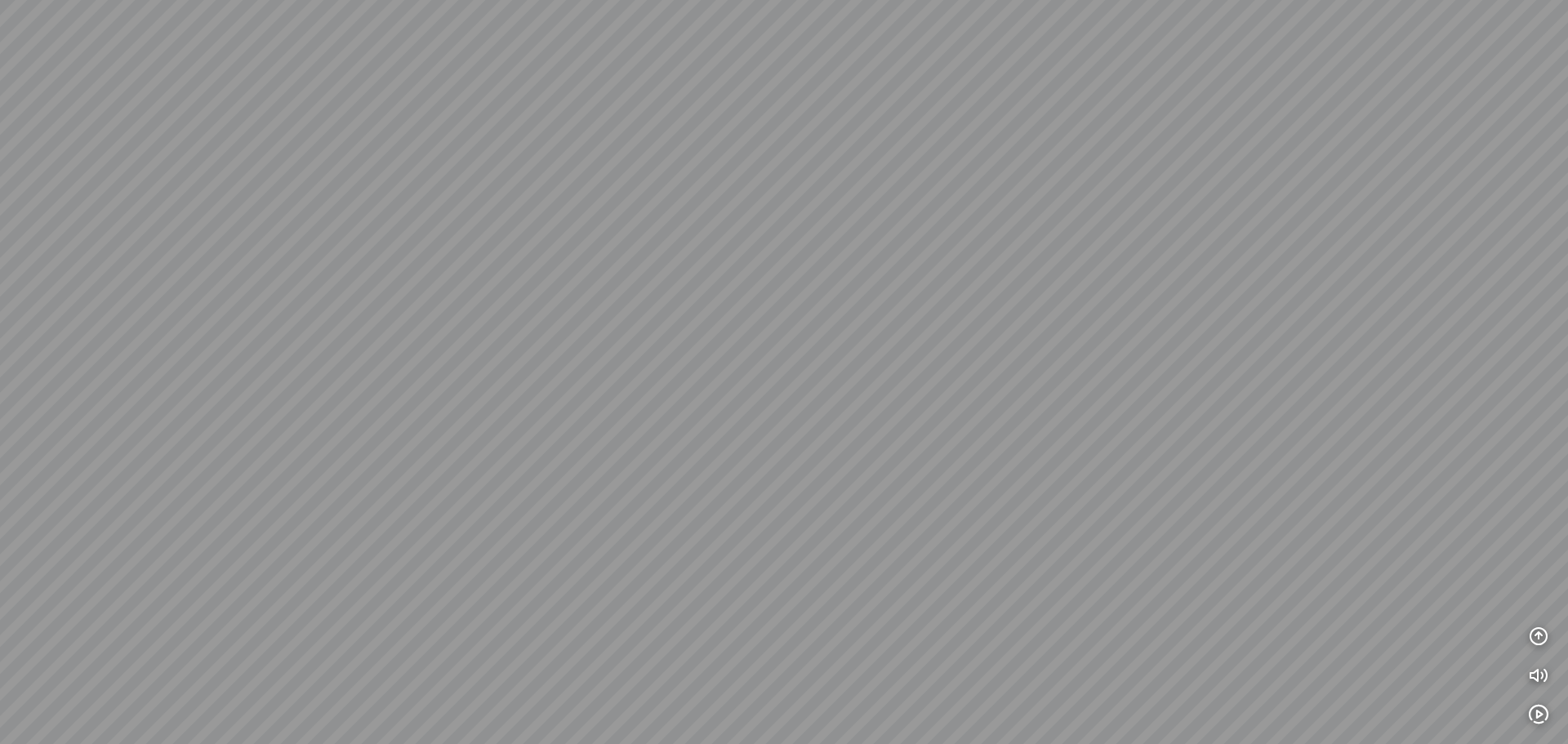
drag, startPoint x: 947, startPoint y: 355, endPoint x: 471, endPoint y: 412, distance: 479.4
click at [496, 411] on div at bounding box center [784, 372] width 1568 height 744
drag, startPoint x: 930, startPoint y: 312, endPoint x: 453, endPoint y: 423, distance: 489.7
click at [464, 425] on div at bounding box center [784, 372] width 1568 height 744
drag, startPoint x: 515, startPoint y: 412, endPoint x: 743, endPoint y: 427, distance: 228.5
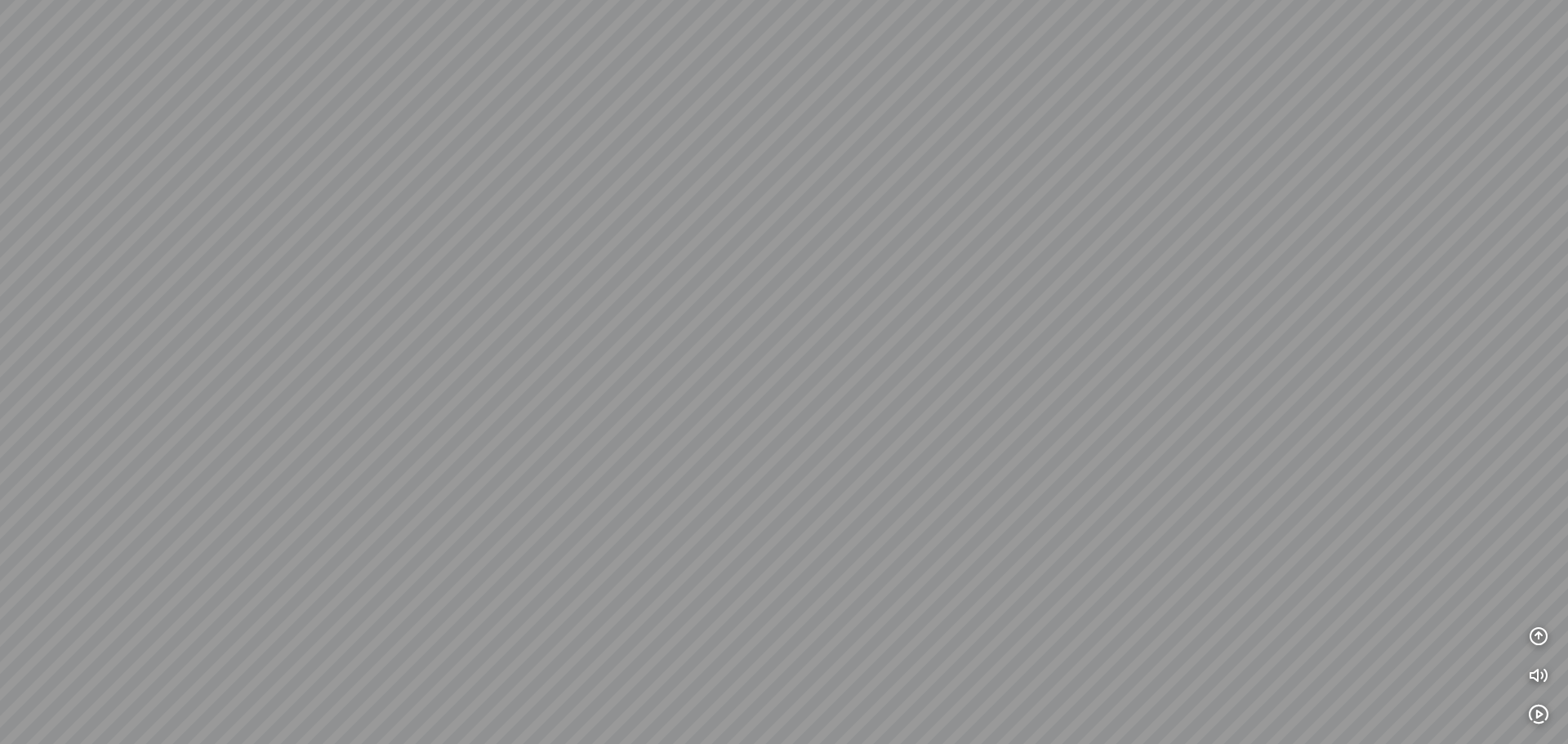
click at [769, 436] on div at bounding box center [784, 372] width 1568 height 744
click at [711, 440] on div at bounding box center [784, 372] width 1568 height 744
drag, startPoint x: 741, startPoint y: 434, endPoint x: 783, endPoint y: 358, distance: 86.8
click at [783, 358] on div at bounding box center [784, 372] width 1568 height 744
drag, startPoint x: 394, startPoint y: 173, endPoint x: 451, endPoint y: 168, distance: 57.2
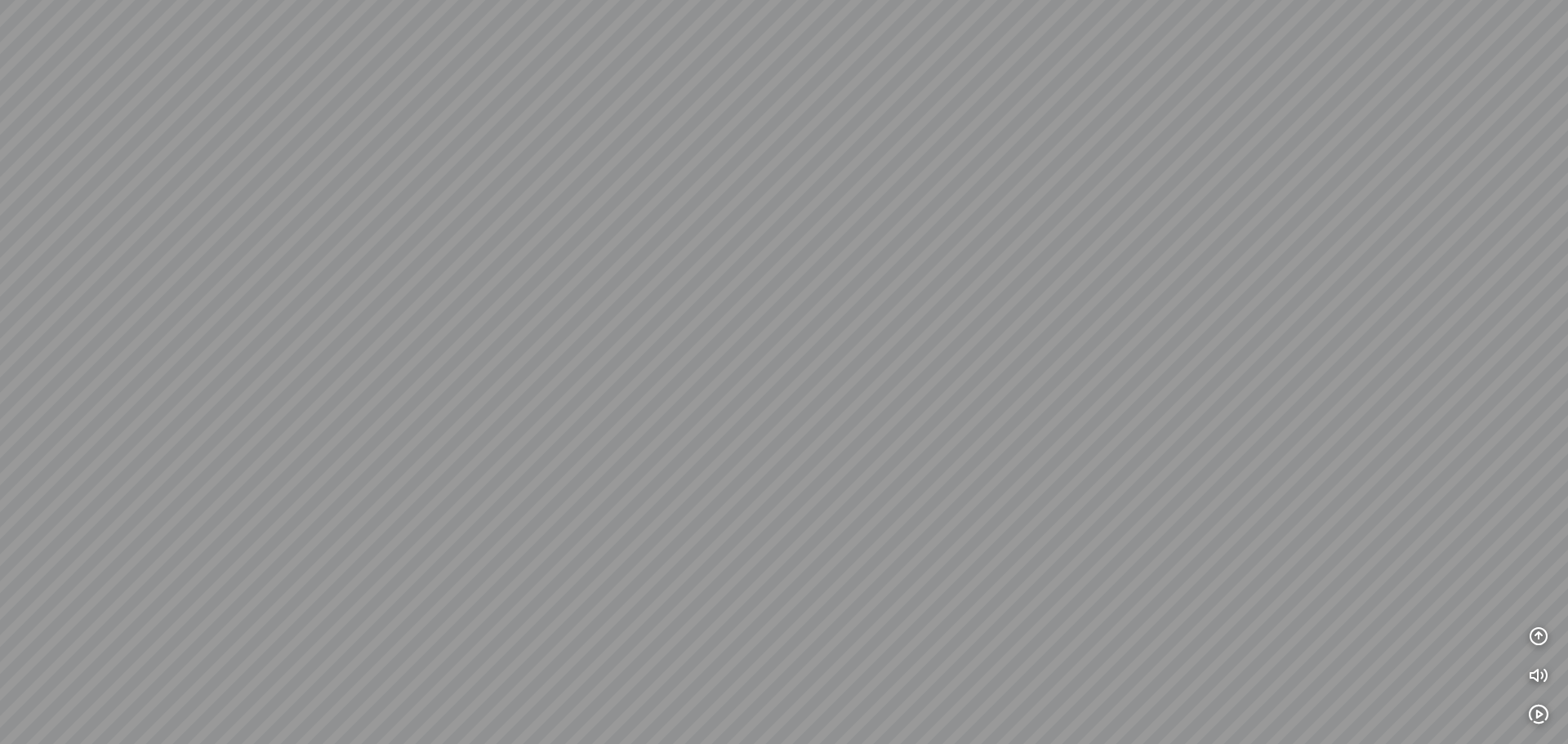
click at [451, 168] on div at bounding box center [784, 372] width 1568 height 744
drag, startPoint x: 549, startPoint y: 207, endPoint x: 320, endPoint y: 199, distance: 229.1
click at [385, 207] on div at bounding box center [784, 372] width 1568 height 744
drag, startPoint x: 912, startPoint y: 208, endPoint x: 710, endPoint y: 334, distance: 238.1
click at [752, 310] on div at bounding box center [784, 372] width 1568 height 744
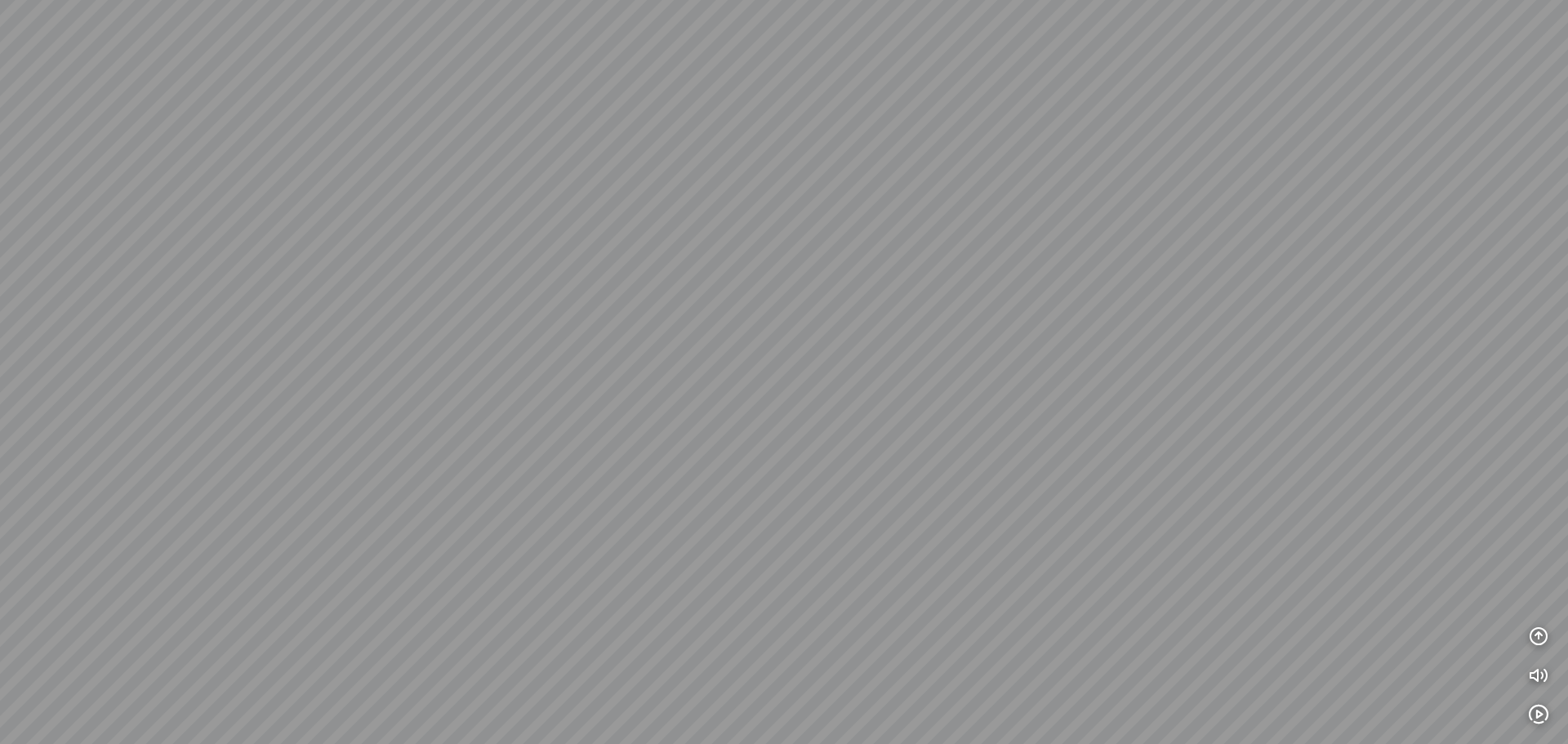
drag, startPoint x: 1168, startPoint y: 402, endPoint x: 783, endPoint y: 411, distance: 385.1
click at [826, 413] on div at bounding box center [784, 372] width 1568 height 744
drag, startPoint x: 818, startPoint y: 491, endPoint x: 422, endPoint y: 403, distance: 405.7
click at [432, 405] on div at bounding box center [784, 372] width 1568 height 744
drag, startPoint x: 836, startPoint y: 517, endPoint x: 782, endPoint y: 320, distance: 204.3
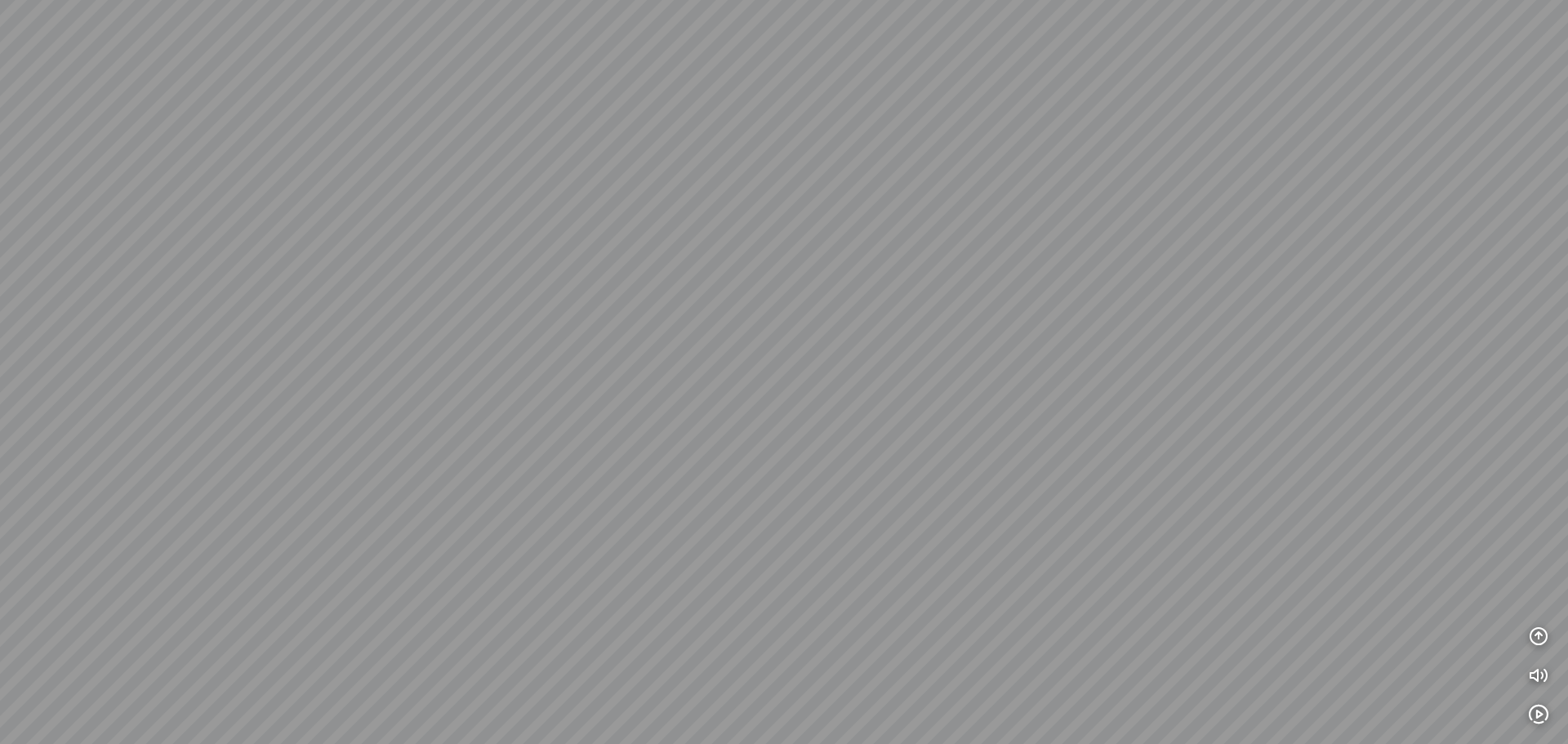
click at [783, 326] on div at bounding box center [784, 372] width 1568 height 744
drag, startPoint x: 767, startPoint y: 506, endPoint x: 730, endPoint y: 433, distance: 81.8
click at [730, 433] on div at bounding box center [784, 372] width 1568 height 744
drag, startPoint x: 844, startPoint y: 345, endPoint x: 904, endPoint y: 324, distance: 63.6
click at [904, 324] on div at bounding box center [784, 372] width 1568 height 744
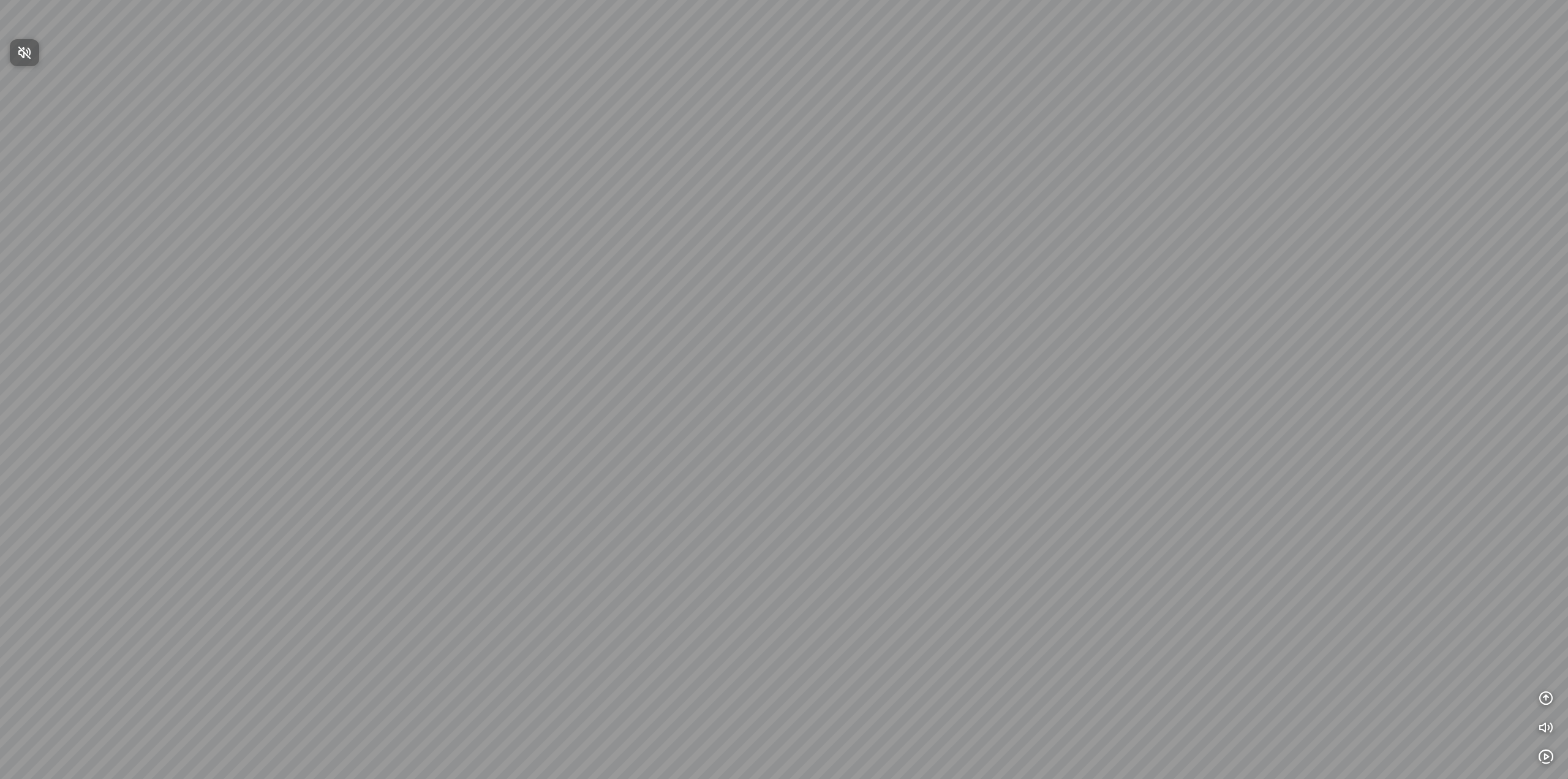
drag, startPoint x: 800, startPoint y: 450, endPoint x: 513, endPoint y: 276, distance: 335.6
click at [554, 293] on div at bounding box center [784, 389] width 1568 height 779
drag, startPoint x: 691, startPoint y: 390, endPoint x: 812, endPoint y: 292, distance: 155.7
click at [811, 294] on div at bounding box center [784, 389] width 1568 height 779
drag, startPoint x: 907, startPoint y: 332, endPoint x: 527, endPoint y: 221, distance: 395.9
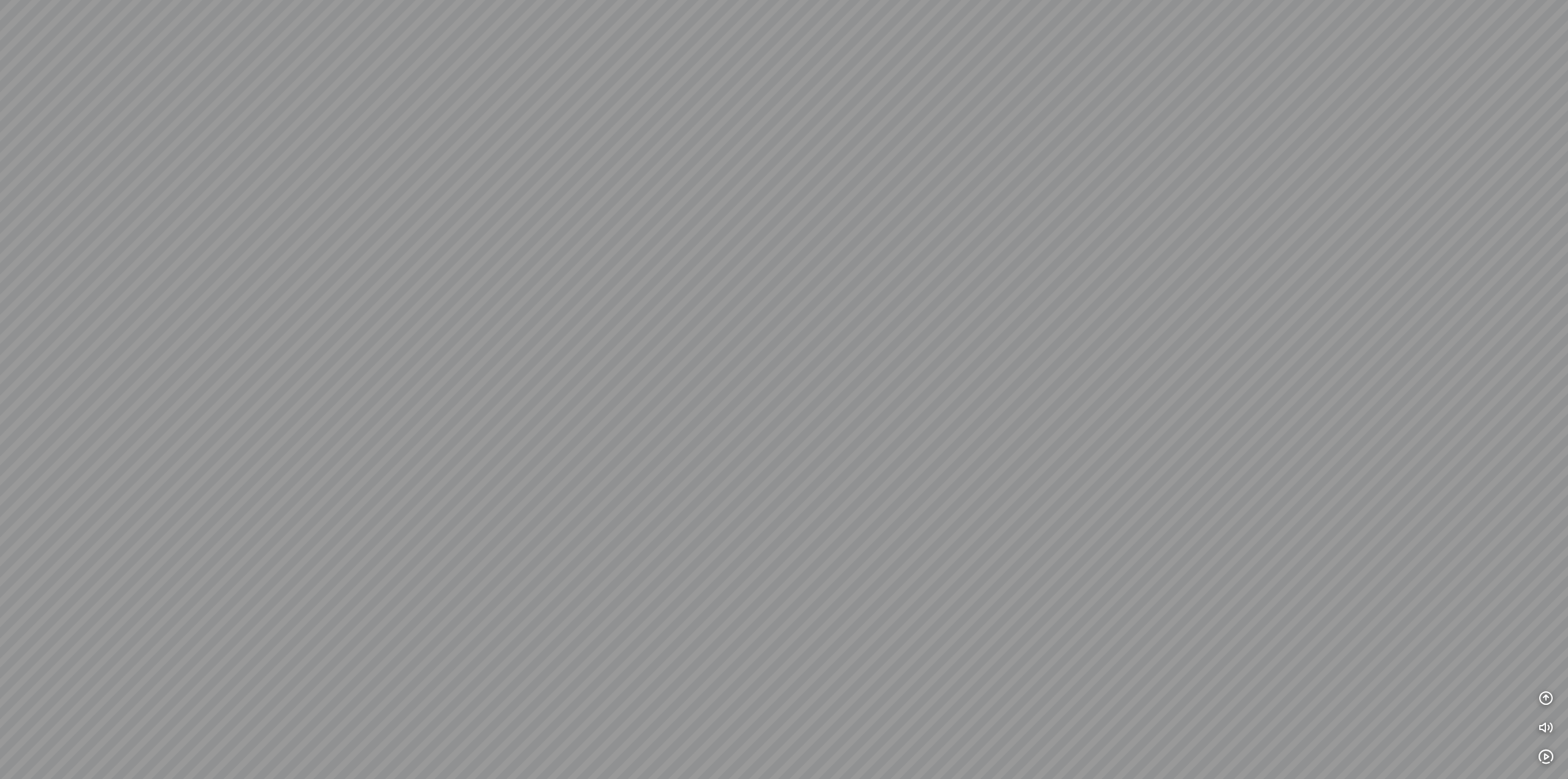
click at [582, 251] on div at bounding box center [784, 389] width 1568 height 779
drag, startPoint x: 738, startPoint y: 284, endPoint x: 411, endPoint y: 391, distance: 344.1
click at [446, 378] on div at bounding box center [784, 389] width 1568 height 779
drag, startPoint x: 848, startPoint y: 306, endPoint x: 668, endPoint y: 426, distance: 216.3
click at [692, 420] on div at bounding box center [784, 389] width 1568 height 779
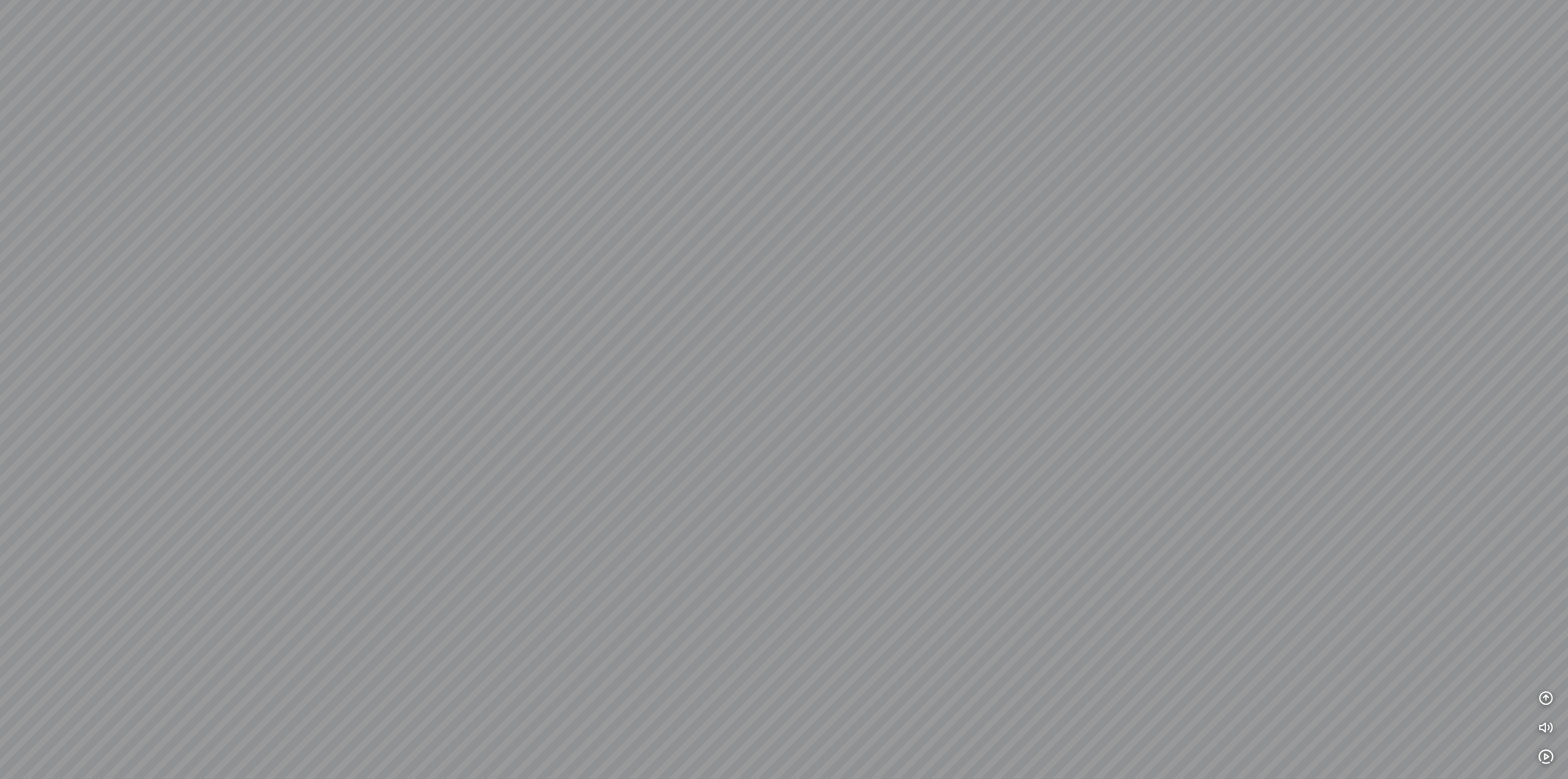
drag, startPoint x: 800, startPoint y: 407, endPoint x: 826, endPoint y: 370, distance: 45.2
click at [826, 370] on div at bounding box center [784, 389] width 1568 height 779
drag, startPoint x: 765, startPoint y: 371, endPoint x: 253, endPoint y: 180, distance: 546.5
click at [319, 197] on div at bounding box center [784, 389] width 1568 height 779
drag, startPoint x: 690, startPoint y: 246, endPoint x: 511, endPoint y: 439, distance: 263.2
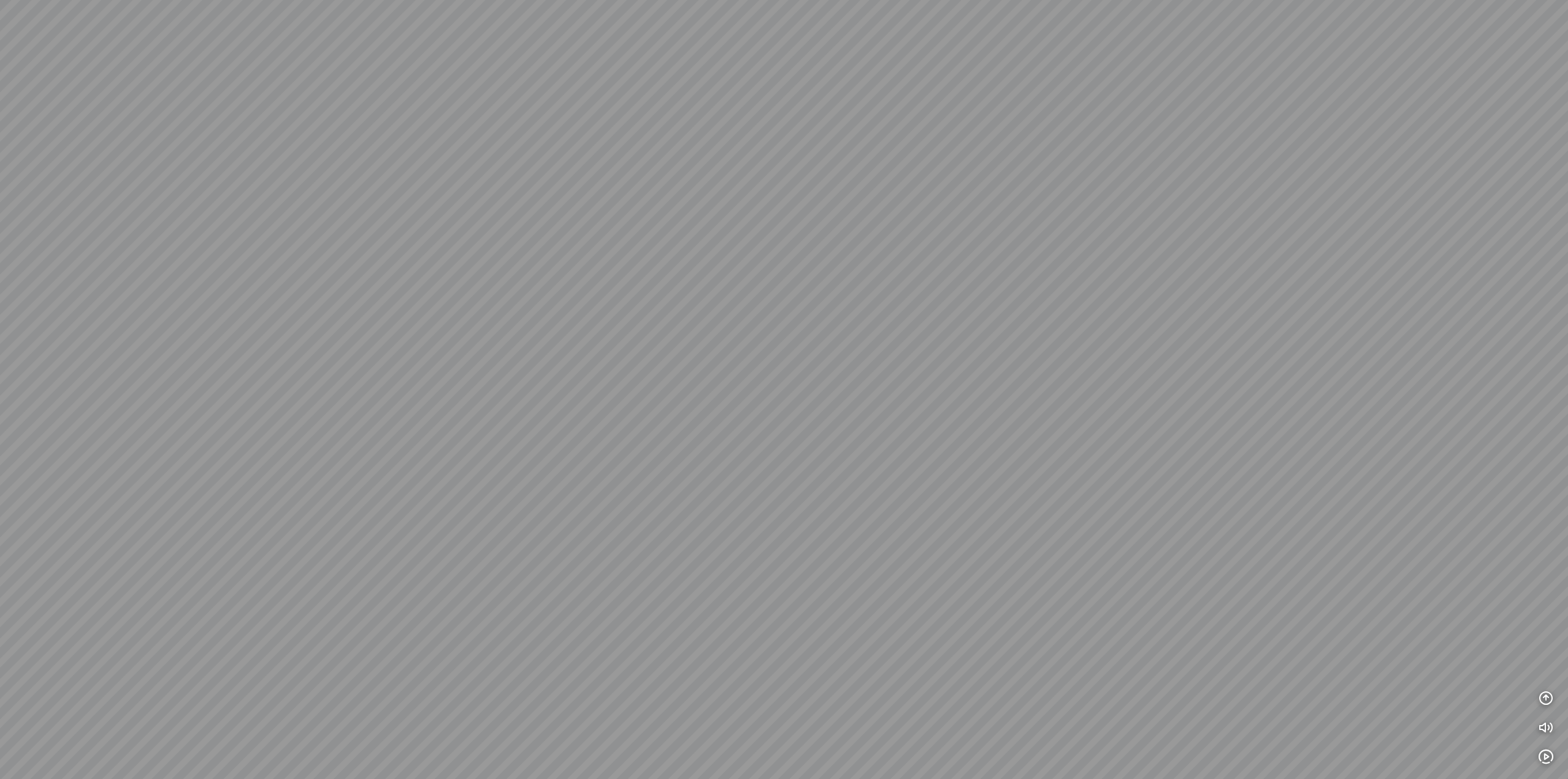
click at [535, 406] on div at bounding box center [784, 389] width 1568 height 779
drag, startPoint x: 823, startPoint y: 331, endPoint x: 594, endPoint y: 384, distance: 235.1
click at [594, 385] on div at bounding box center [784, 389] width 1568 height 779
drag, startPoint x: 795, startPoint y: 401, endPoint x: 523, endPoint y: 312, distance: 286.2
click at [541, 316] on div at bounding box center [784, 389] width 1568 height 779
